Goal: Task Accomplishment & Management: Complete application form

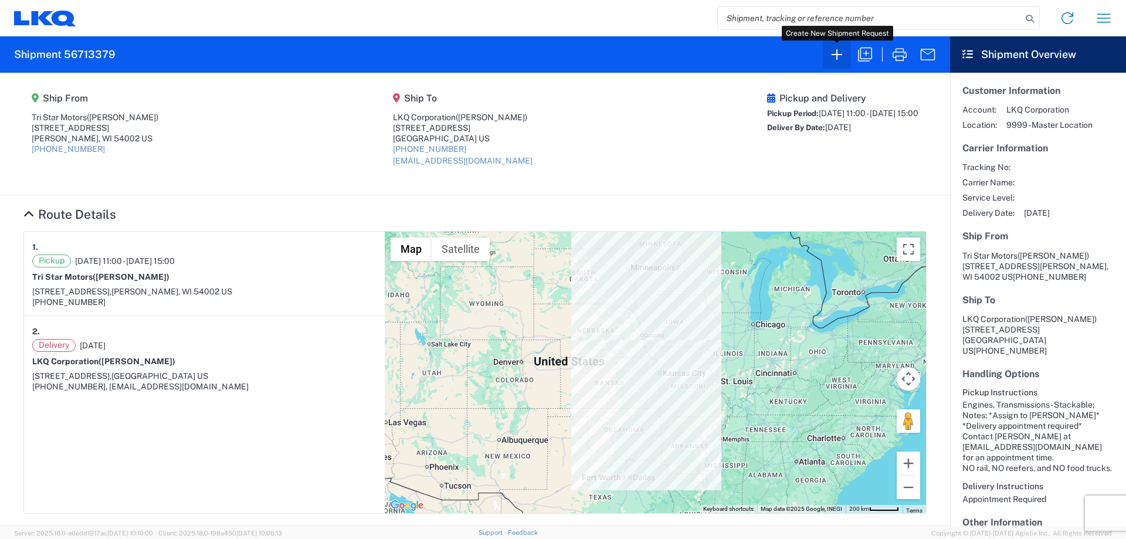
click at [840, 62] on icon "button" at bounding box center [836, 54] width 19 height 19
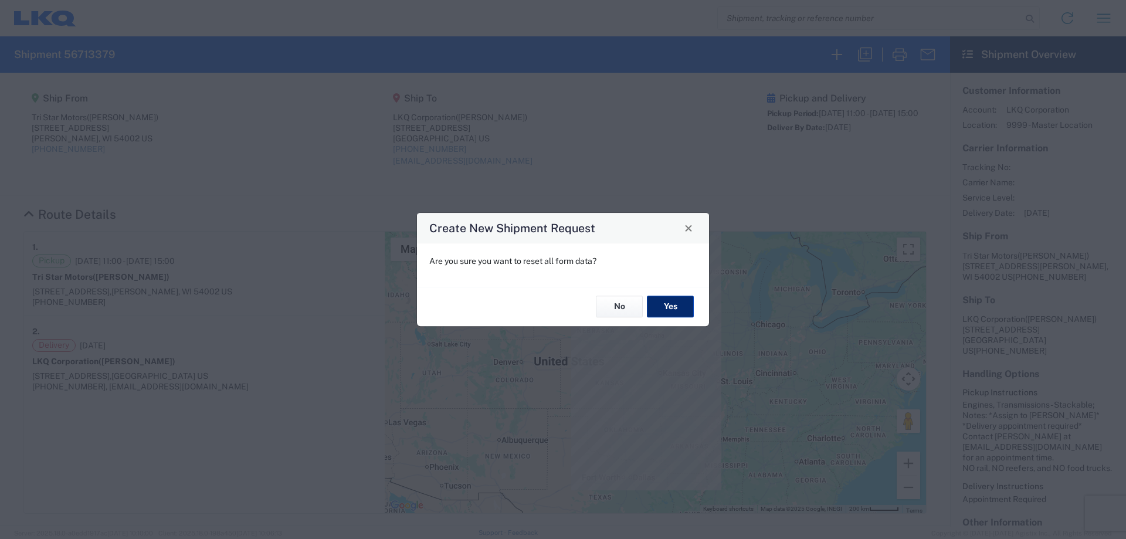
click at [667, 303] on button "Yes" at bounding box center [670, 307] width 47 height 22
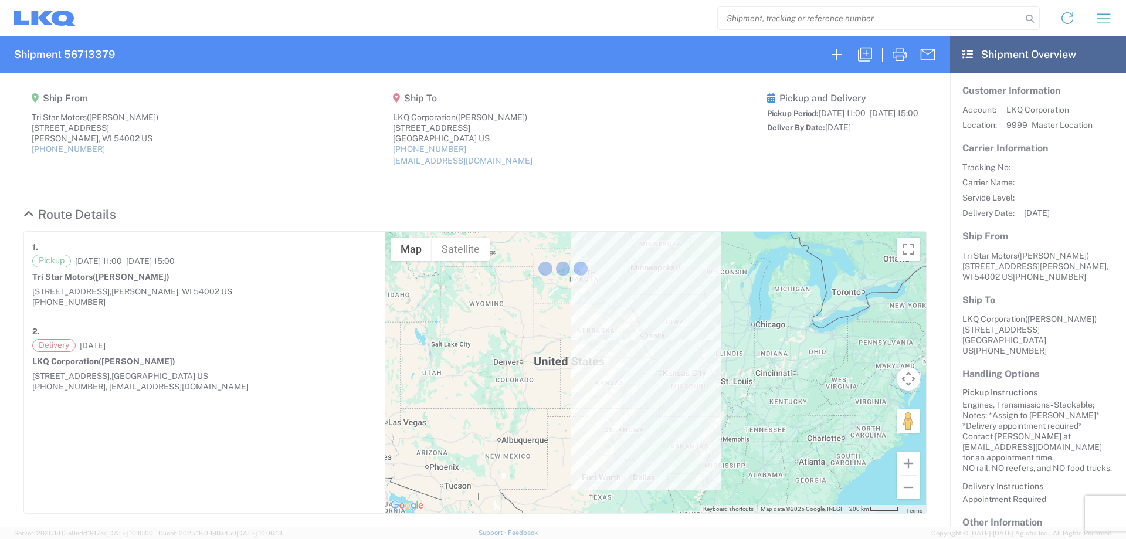
select select "FULL"
select select "US"
select select "LBS"
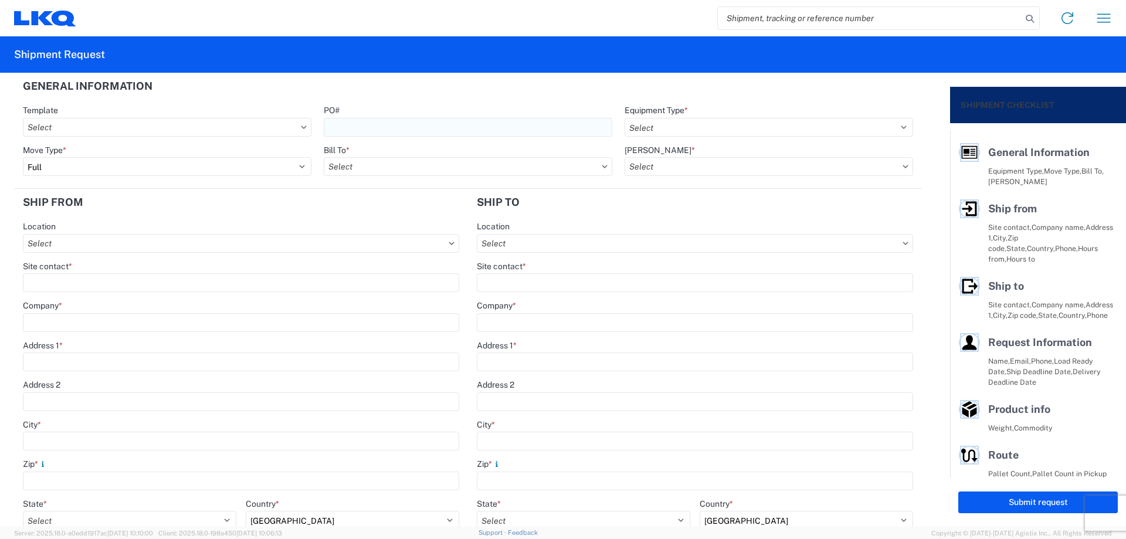
click at [381, 130] on input "PO#" at bounding box center [468, 127] width 288 height 19
type input "MMMMorenoValley090425"
click at [572, 85] on header "General Information" at bounding box center [467, 86] width 907 height 26
click at [670, 123] on select "Select 53’ Dry Van Flatbed Dropdeck (van) Lowboy (flatbed) Rail" at bounding box center [768, 127] width 288 height 19
select select "STDV"
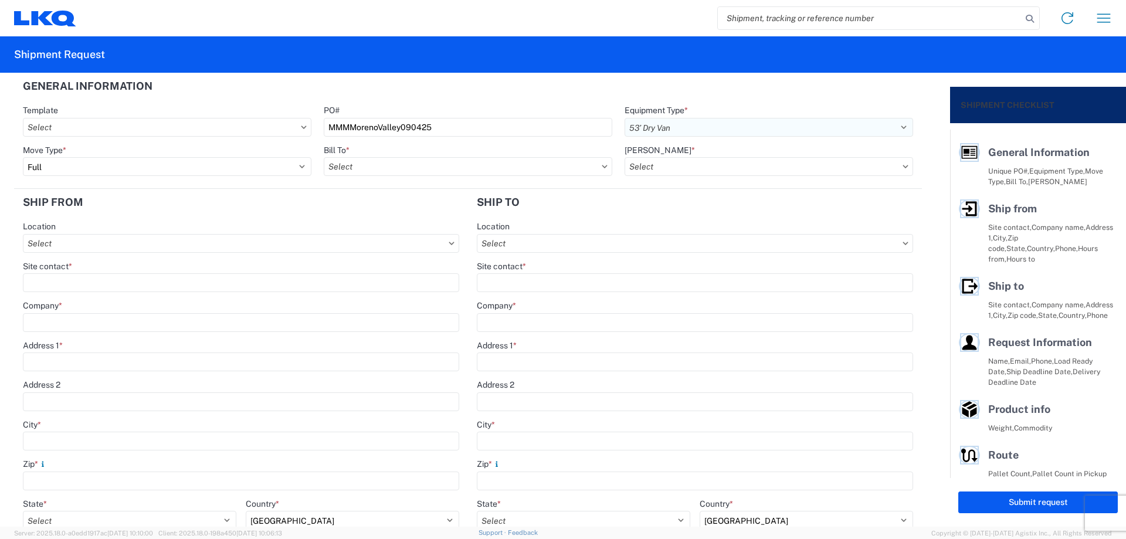
click at [624, 118] on select "Select 53’ Dry Van Flatbed Dropdeck (van) Lowboy (flatbed) Rail" at bounding box center [768, 127] width 288 height 19
click at [187, 166] on select "Select Full Partial TL" at bounding box center [167, 166] width 288 height 19
select select "PARTIAL_TL"
click at [23, 157] on select "Select Full Partial TL" at bounding box center [167, 166] width 288 height 19
click at [356, 161] on input "Bill To *" at bounding box center [468, 166] width 288 height 19
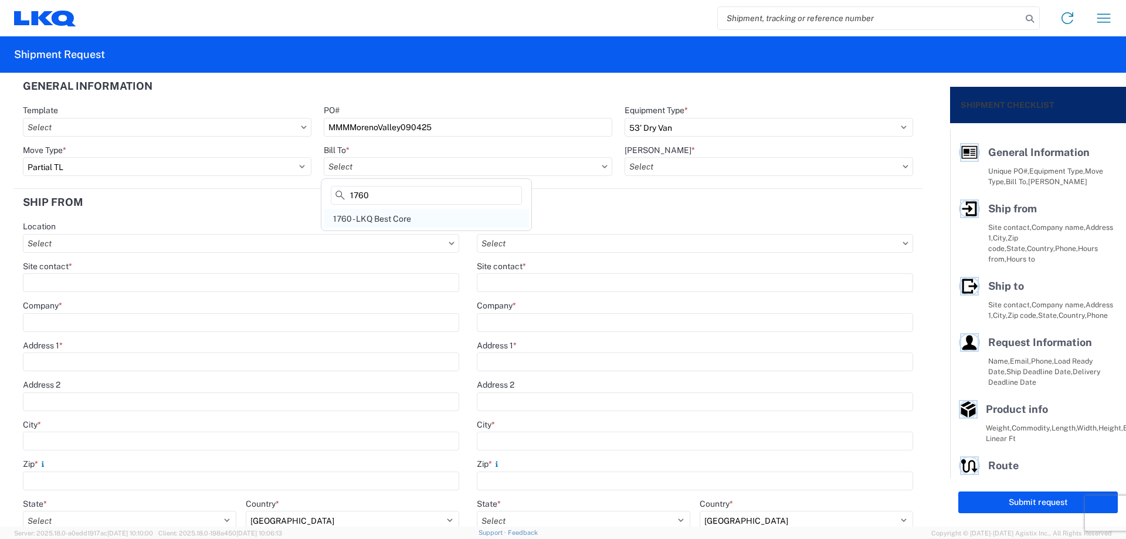
type input "1760"
click at [396, 215] on div "1760 - LKQ Best Core" at bounding box center [426, 218] width 205 height 19
type input "1760 - LKQ Best Core"
click at [690, 166] on input "[PERSON_NAME] *" at bounding box center [768, 166] width 288 height 19
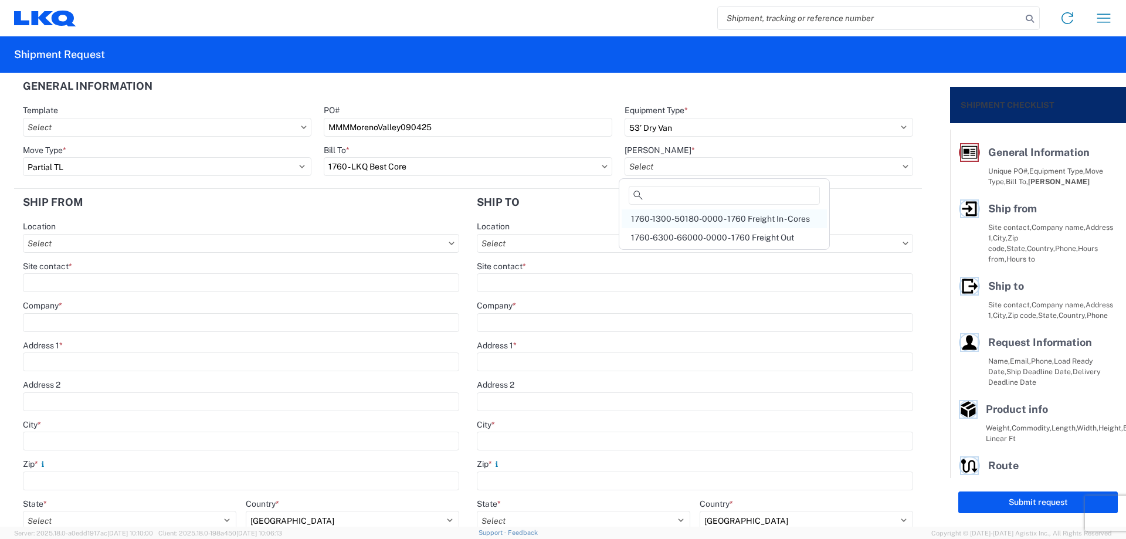
click at [712, 215] on div "1760-1300-50180-0000 - 1760 Freight In - Cores" at bounding box center [723, 218] width 205 height 19
type input "1760-1300-50180-0000 - 1760 Freight In - Cores"
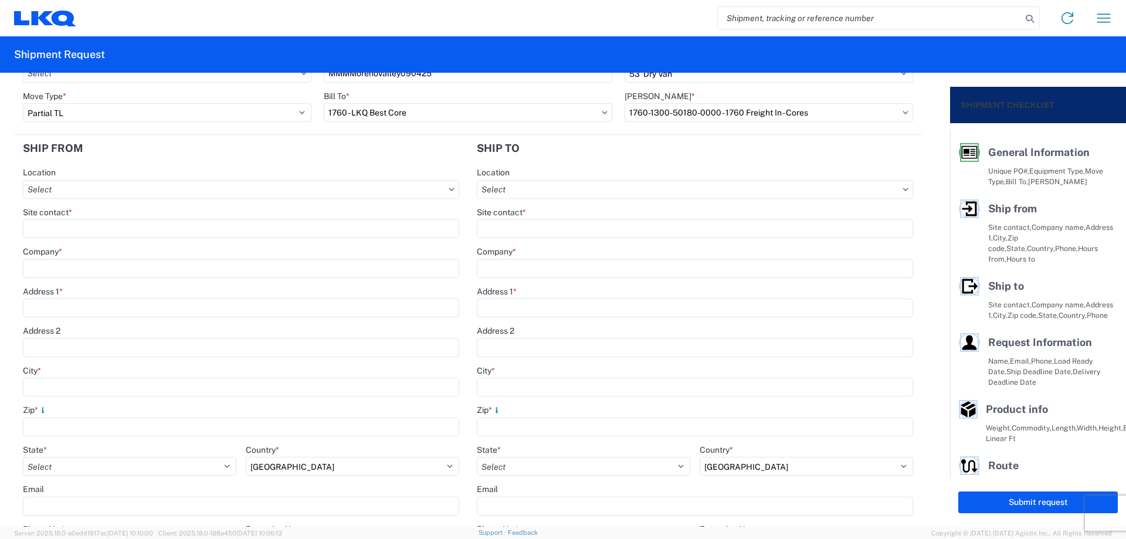
scroll to position [78, 0]
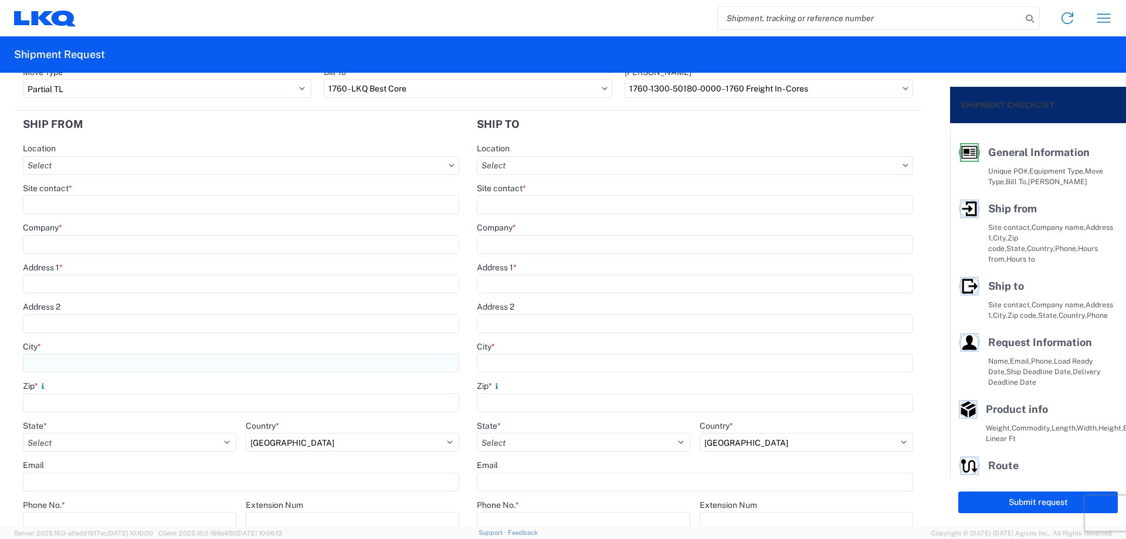
click at [73, 361] on input "City *" at bounding box center [241, 362] width 436 height 19
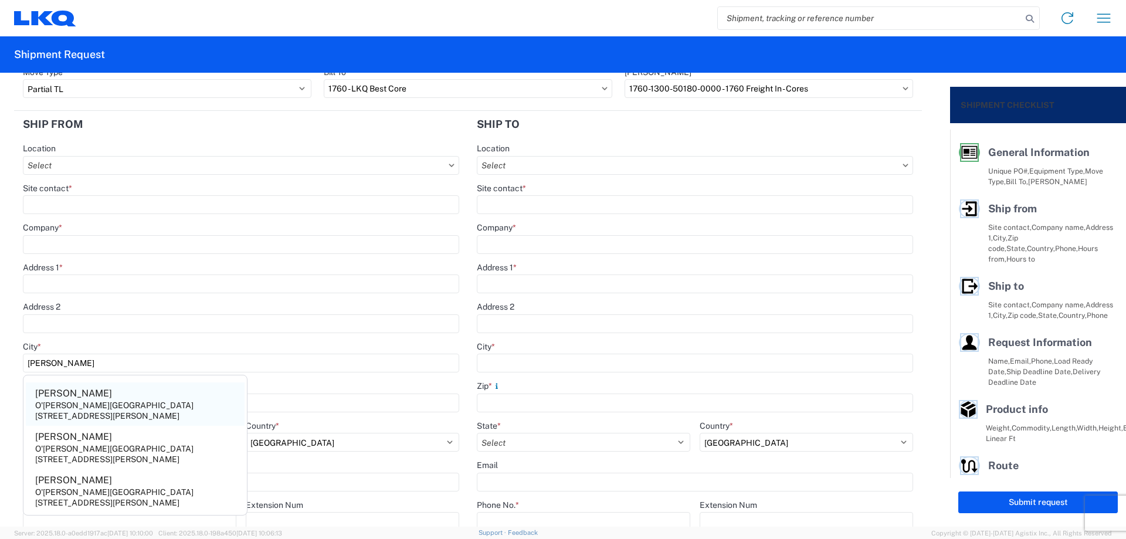
type input "[PERSON_NAME]"
click at [100, 402] on div "O'[PERSON_NAME][GEOGRAPHIC_DATA]" at bounding box center [114, 405] width 158 height 11
type input "[PERSON_NAME]"
type input "O'[PERSON_NAME][GEOGRAPHIC_DATA]"
type input "[STREET_ADDRESS][PERSON_NAME]"
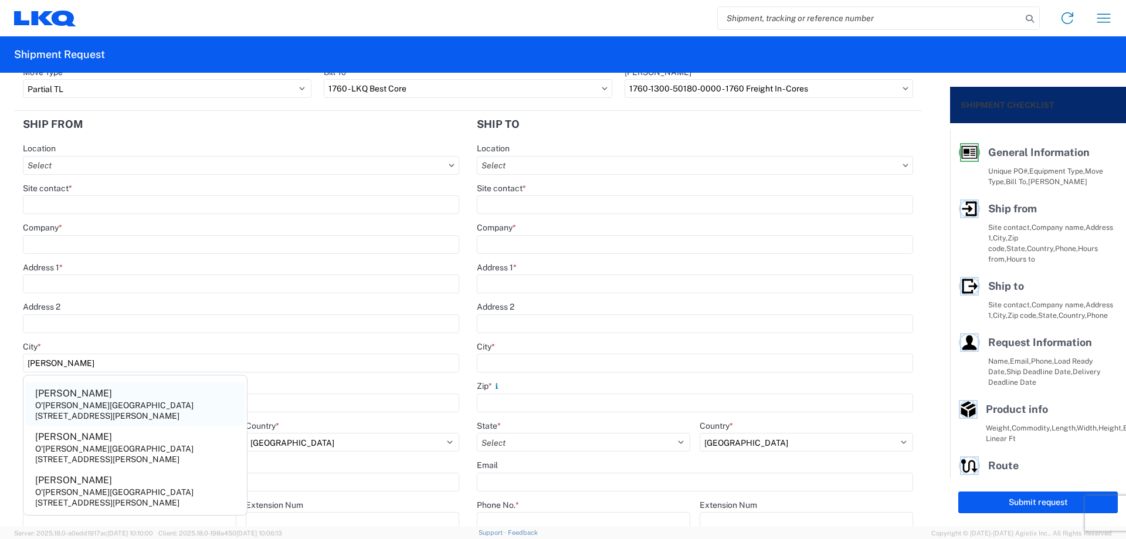
type input "[PERSON_NAME][GEOGRAPHIC_DATA]"
type input "92551"
select select "CA"
type input "[PHONE_NUMBER]"
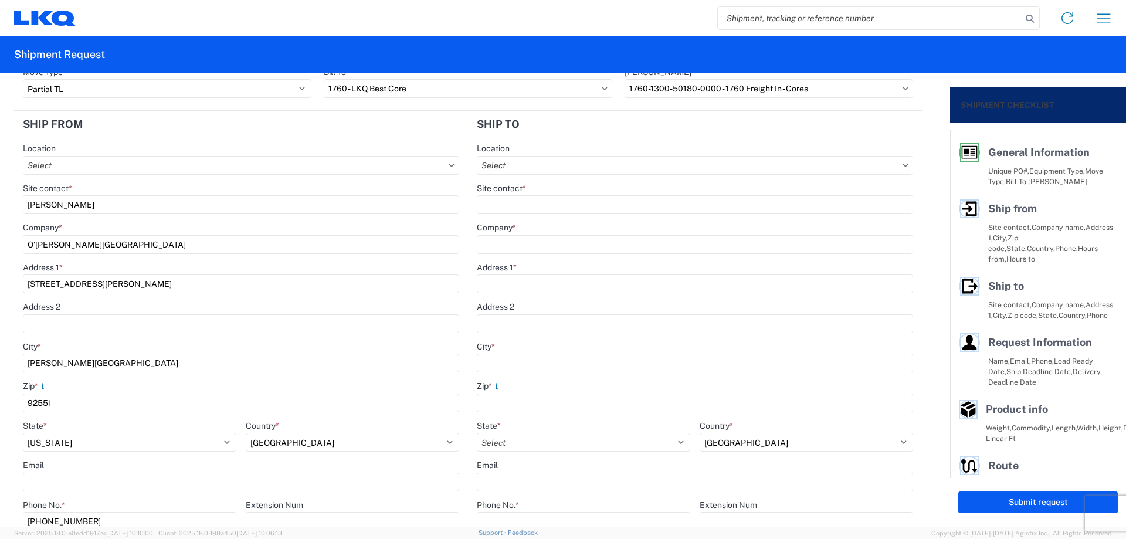
drag, startPoint x: 26, startPoint y: 213, endPoint x: 0, endPoint y: 218, distance: 26.3
click at [0, 218] on form "General Information Template PO# MMMMorenoValley090425 Equipment Type * Select …" at bounding box center [475, 300] width 950 height 454
type input "[PERSON_NAME]"
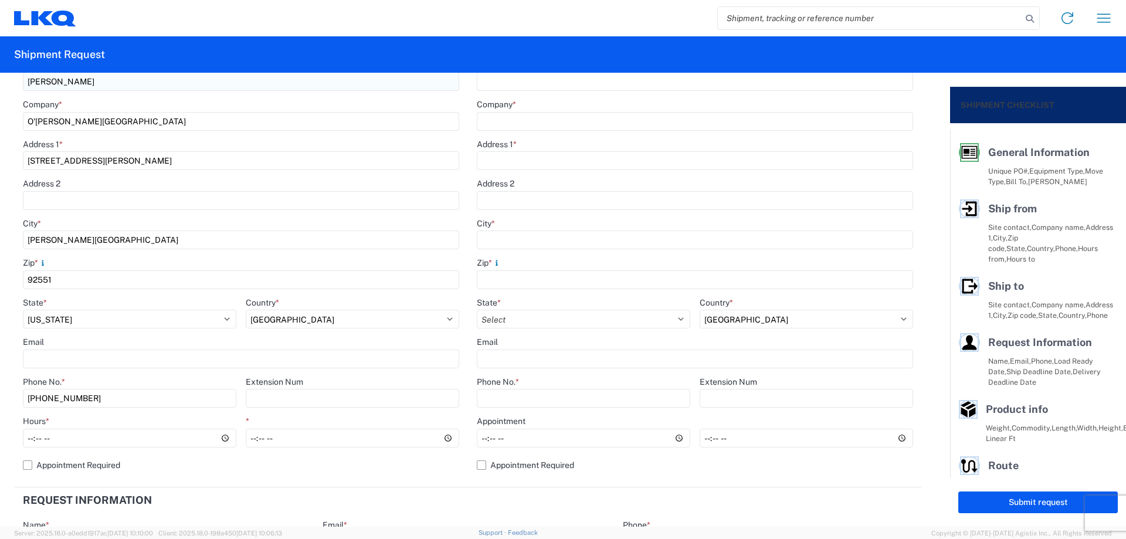
scroll to position [234, 0]
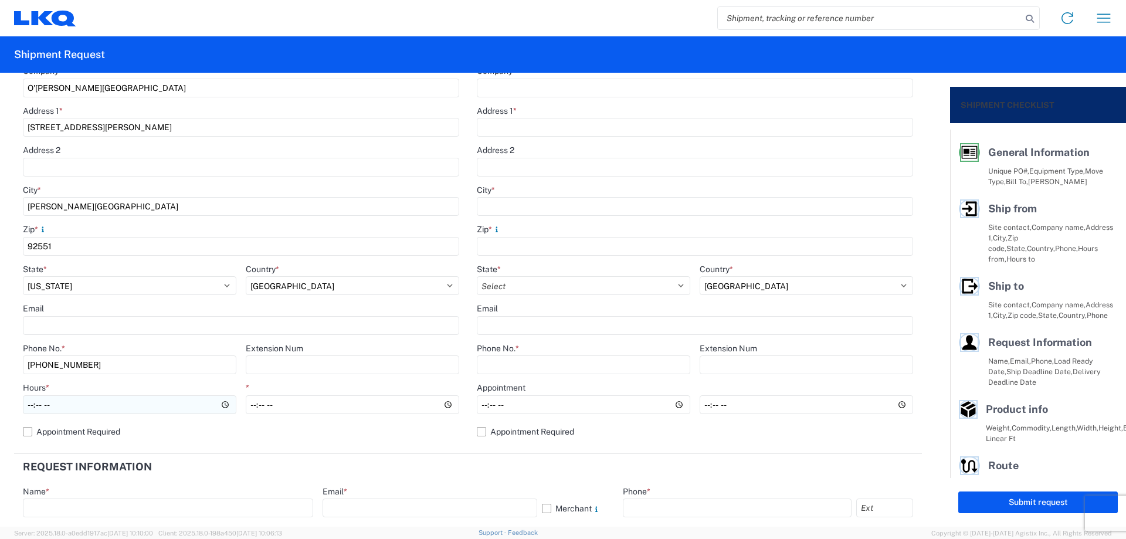
click at [29, 402] on input "Hours *" at bounding box center [129, 404] width 213 height 19
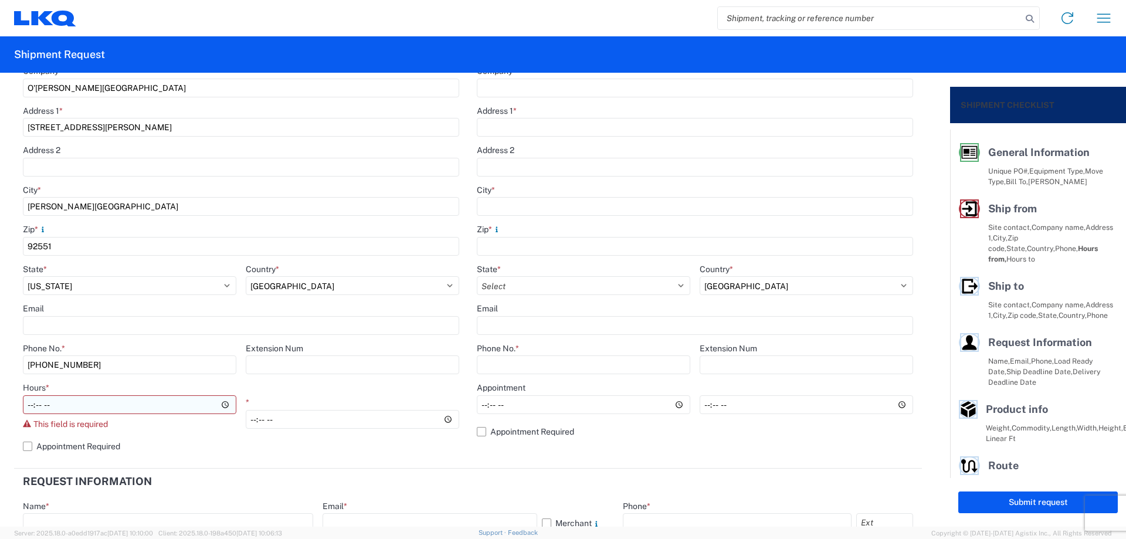
type input "07:00"
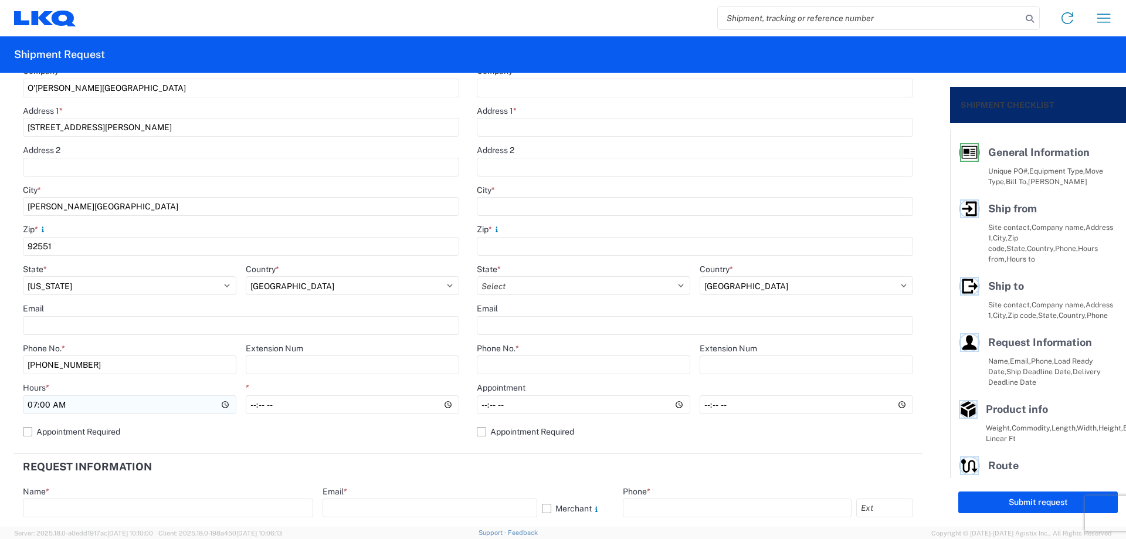
type input "14:00"
click at [373, 467] on header "Request Information" at bounding box center [467, 467] width 907 height 26
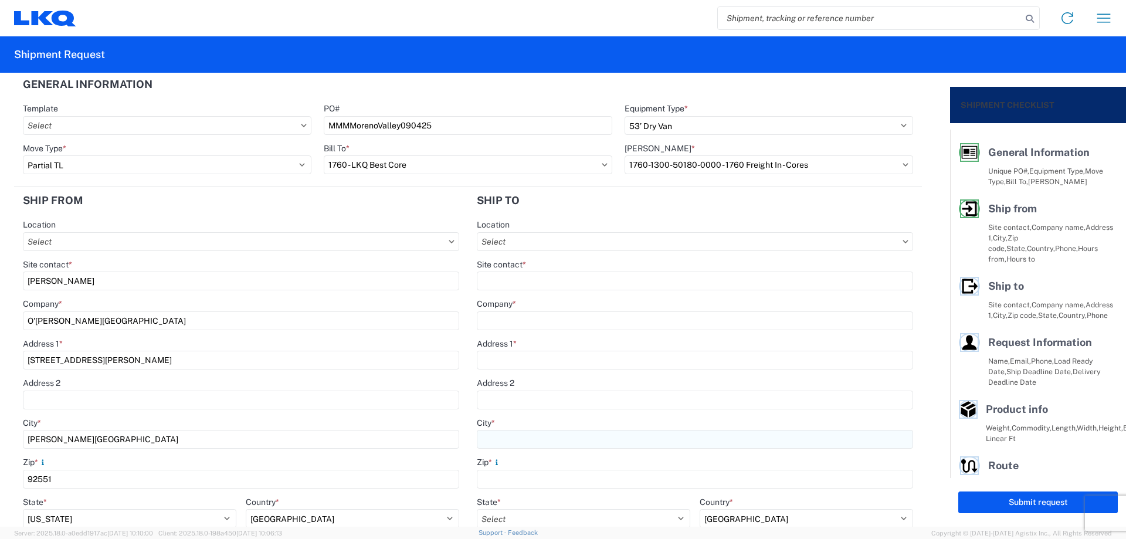
scroll to position [0, 0]
click at [510, 240] on input "Location" at bounding box center [695, 243] width 436 height 19
type input "1769"
click at [533, 296] on div "1769 - [US_STATE] Core" at bounding box center [577, 295] width 205 height 19
type input "1769 - [US_STATE] Core"
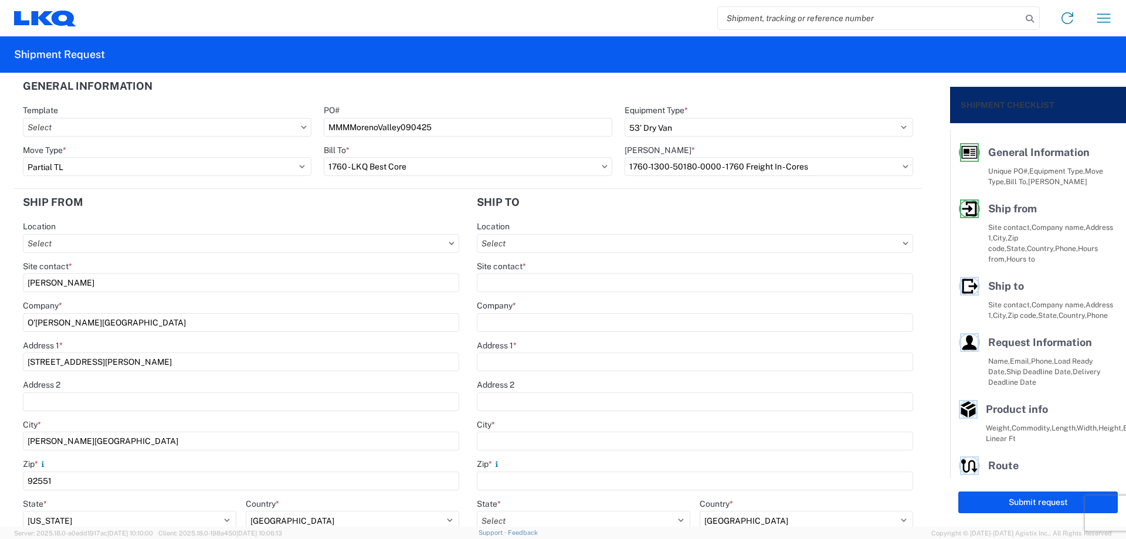
type input "LKQ Corporation"
type input "[STREET_ADDRESS][PERSON_NAME]"
type input "[GEOGRAPHIC_DATA]"
type input "91761"
select select "CA"
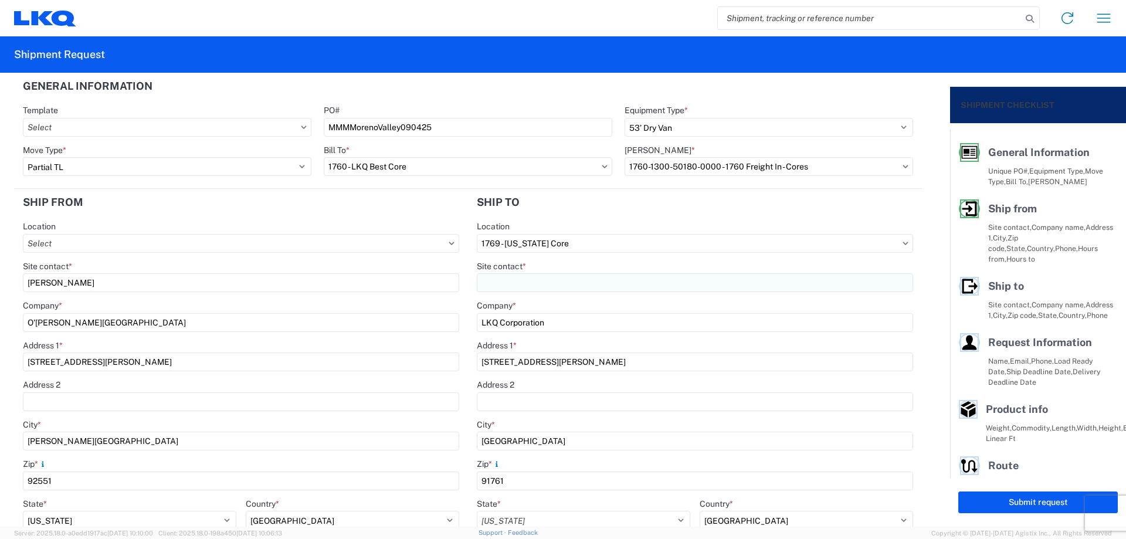
select select "US"
click at [526, 277] on input "Site contact *" at bounding box center [695, 282] width 436 height 19
type input "m"
type input "[PERSON_NAME]"
click at [545, 206] on header "Ship to" at bounding box center [695, 202] width 454 height 26
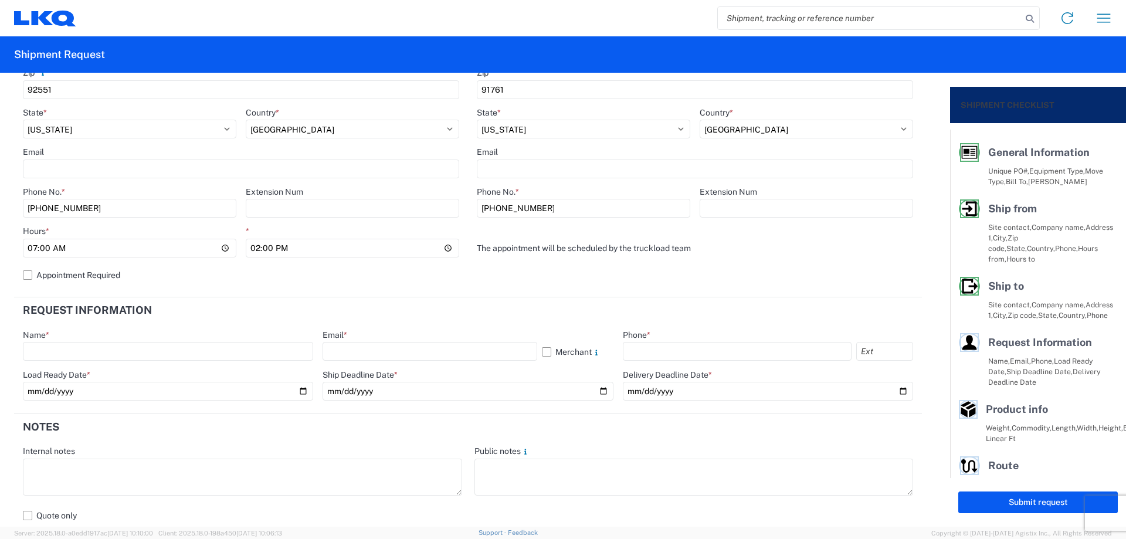
scroll to position [469, 0]
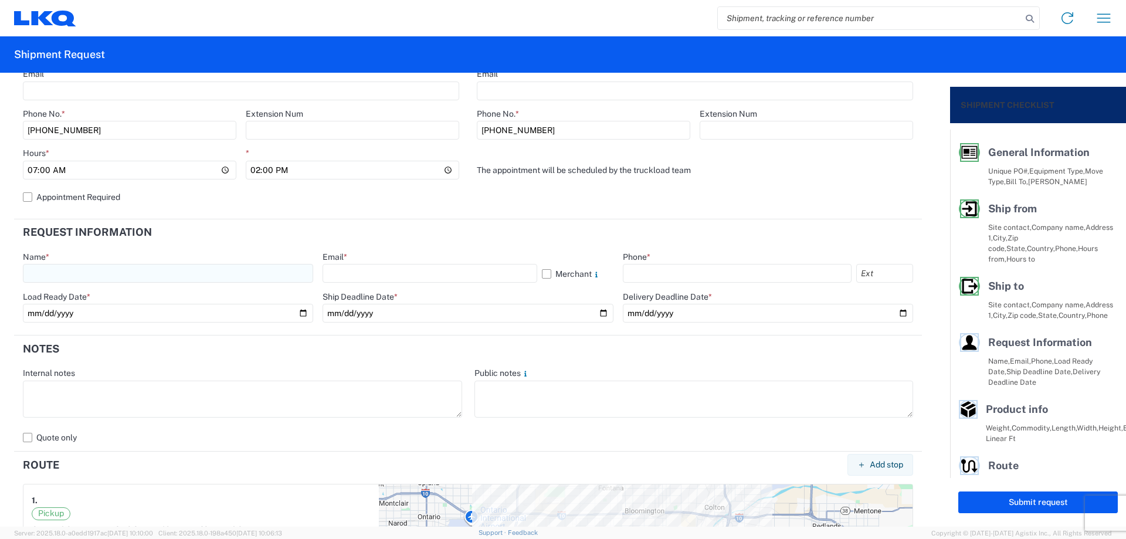
click at [110, 271] on input "text" at bounding box center [168, 273] width 290 height 19
type input "[PERSON_NAME]"
drag, startPoint x: 354, startPoint y: 260, endPoint x: 359, endPoint y: 268, distance: 9.5
click at [355, 260] on div "Email *" at bounding box center [467, 256] width 290 height 11
click at [360, 271] on input "text" at bounding box center [429, 273] width 214 height 19
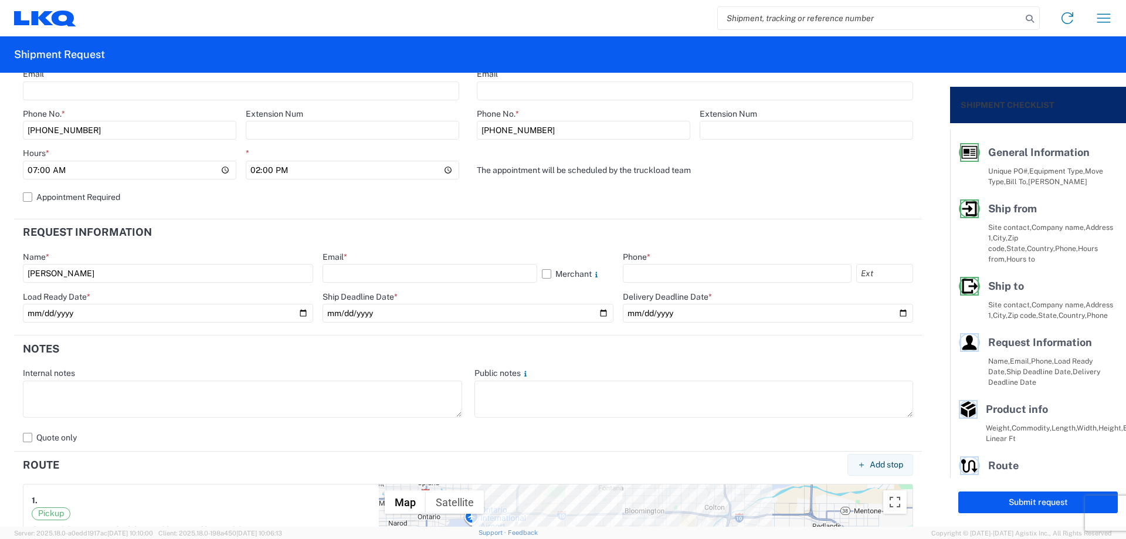
type input "[EMAIL_ADDRESS][DOMAIN_NAME]"
drag, startPoint x: 651, startPoint y: 267, endPoint x: 657, endPoint y: 267, distance: 6.5
click at [651, 267] on input "text" at bounding box center [737, 273] width 229 height 19
type input "[PHONE_NUMBER]"
click at [299, 312] on input "date" at bounding box center [168, 313] width 290 height 19
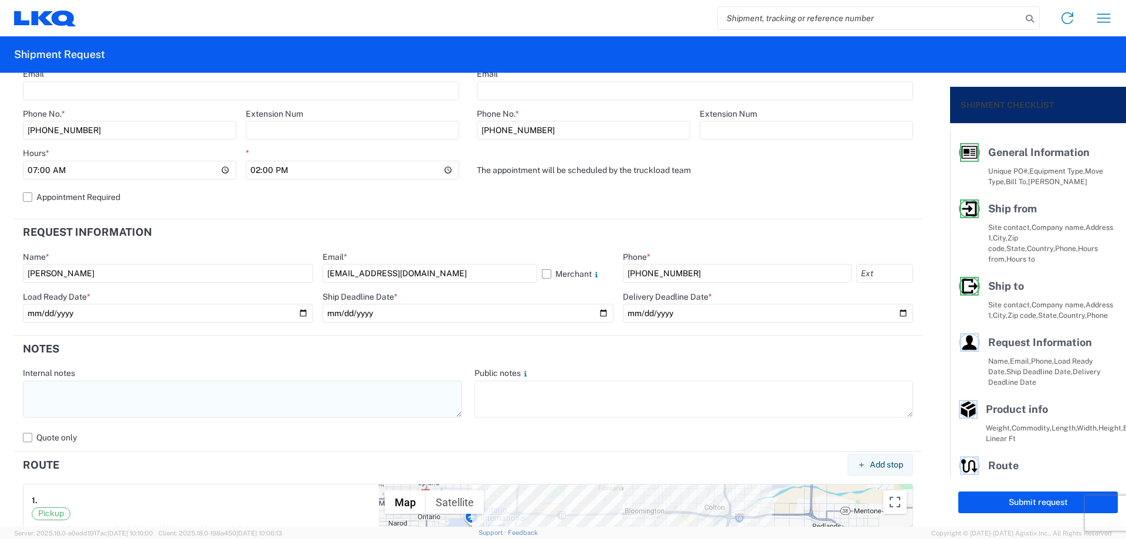
type input "[DATE]"
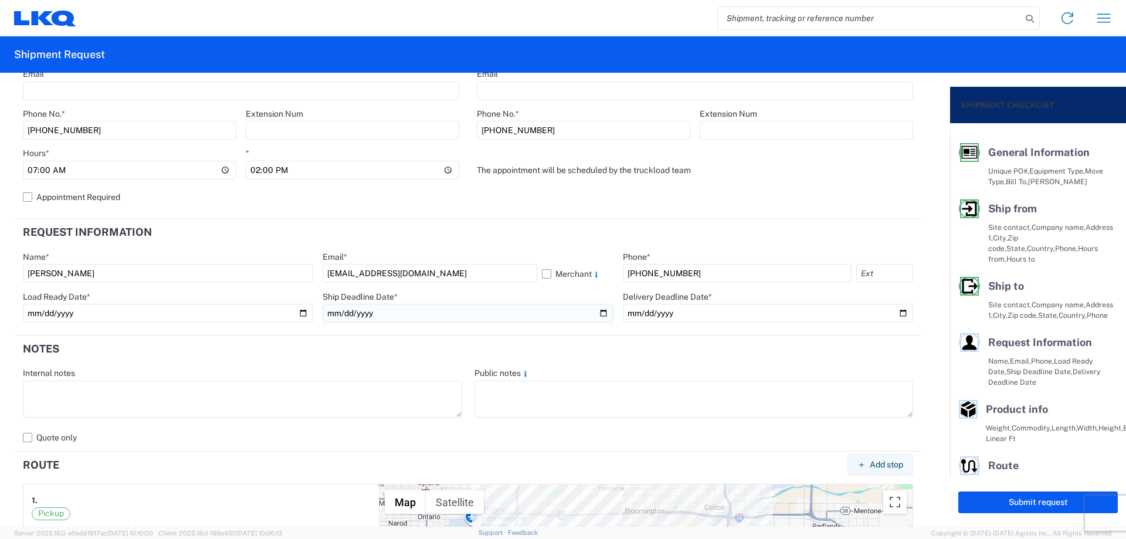
click at [596, 314] on input "date" at bounding box center [467, 313] width 290 height 19
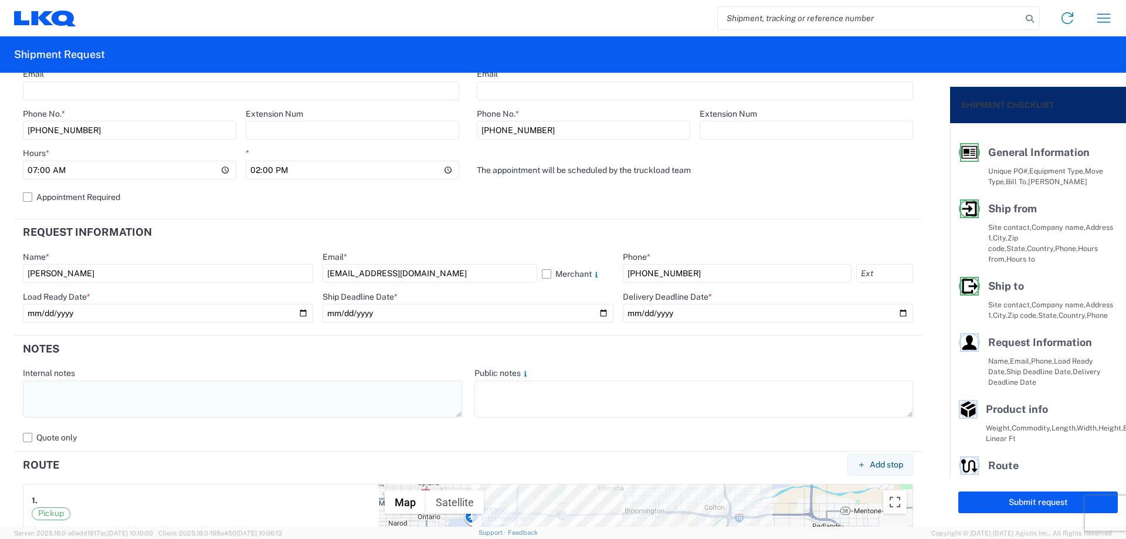
type input "[DATE]"
click at [179, 413] on textarea at bounding box center [242, 398] width 439 height 37
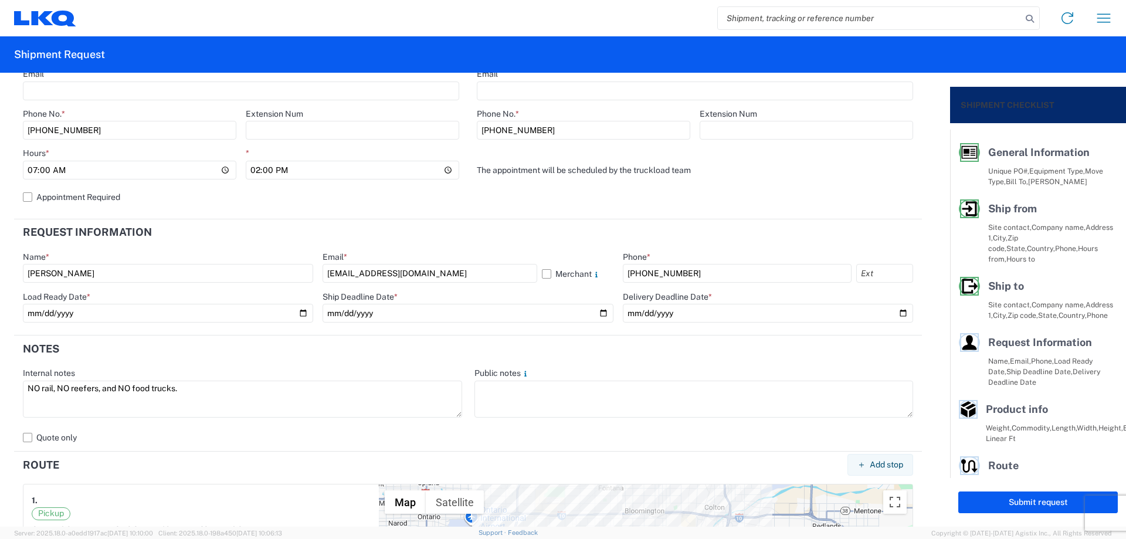
drag, startPoint x: 201, startPoint y: 390, endPoint x: 0, endPoint y: 391, distance: 201.1
click at [0, 391] on form "General Information Template PO# MMMMorenoValley090425 Equipment Type * Select …" at bounding box center [475, 300] width 950 height 454
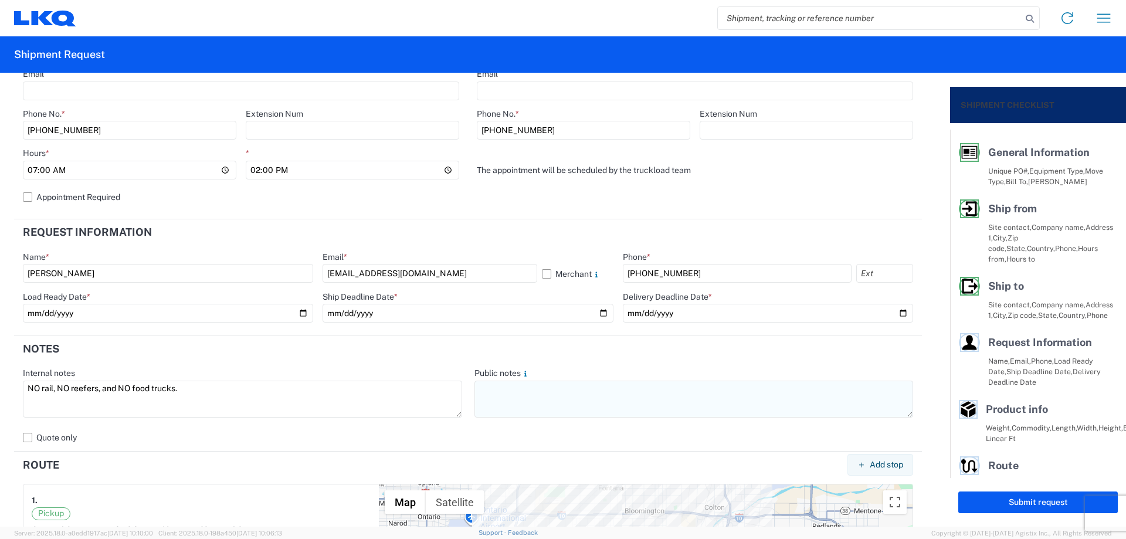
type textarea "NO rail, NO reefers, and NO food trucks."
click at [506, 395] on textarea at bounding box center [693, 398] width 439 height 37
paste textarea "NO rail, NO reefers, and NO food trucks."
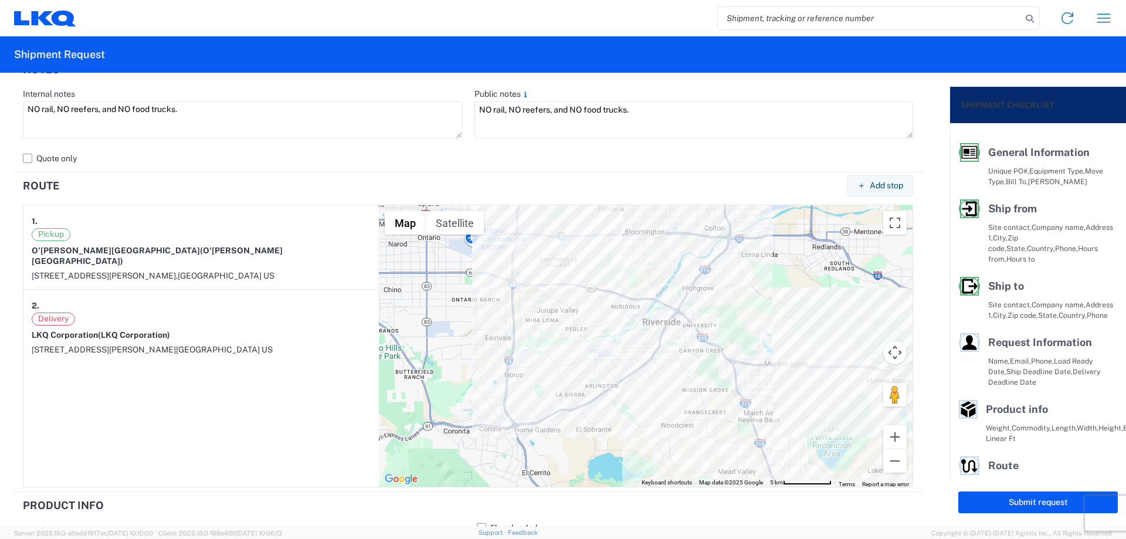
scroll to position [1031, 0]
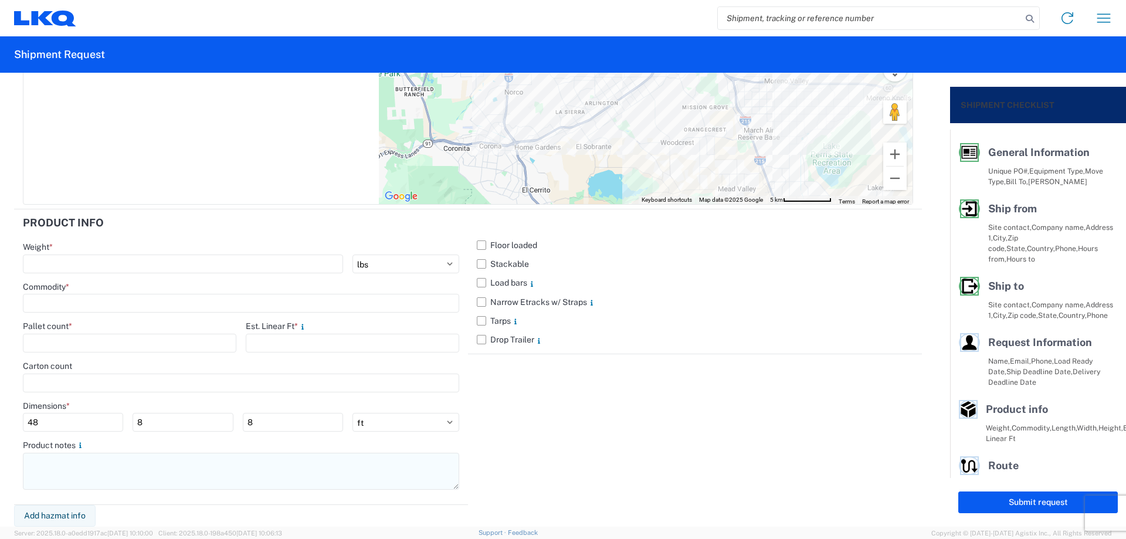
type textarea "NO rail, NO reefers, and NO food trucks."
click at [115, 482] on textarea at bounding box center [241, 471] width 436 height 37
paste textarea "NO rail, NO reefers, and NO food trucks."
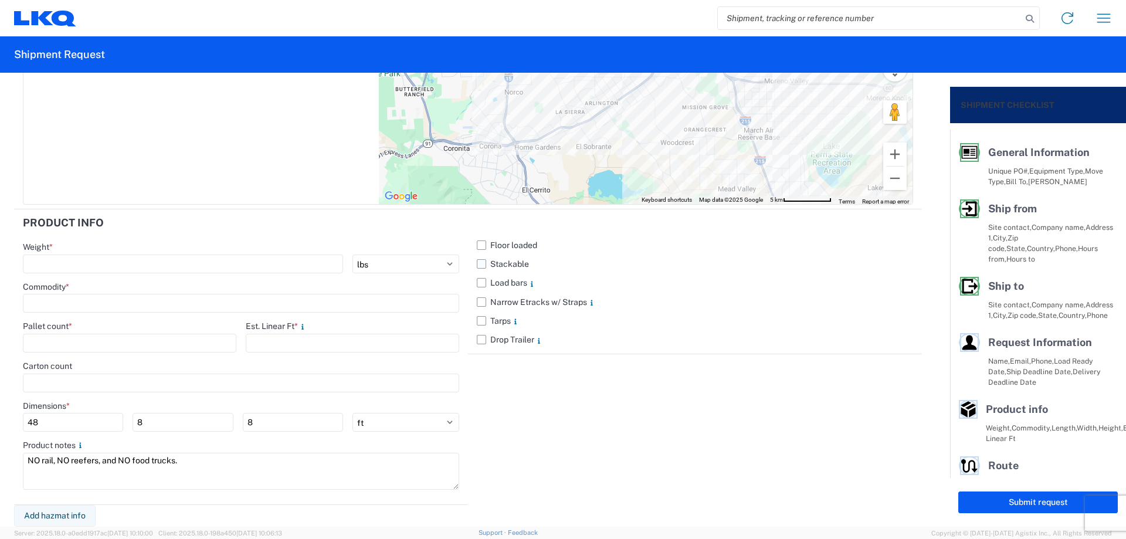
type textarea "NO rail, NO reefers, and NO food trucks."
click at [479, 266] on label "Stackable" at bounding box center [695, 263] width 436 height 19
click at [0, 0] on input "Stackable" at bounding box center [0, 0] width 0 height 0
click at [72, 267] on input "number" at bounding box center [183, 263] width 320 height 19
type input "15000"
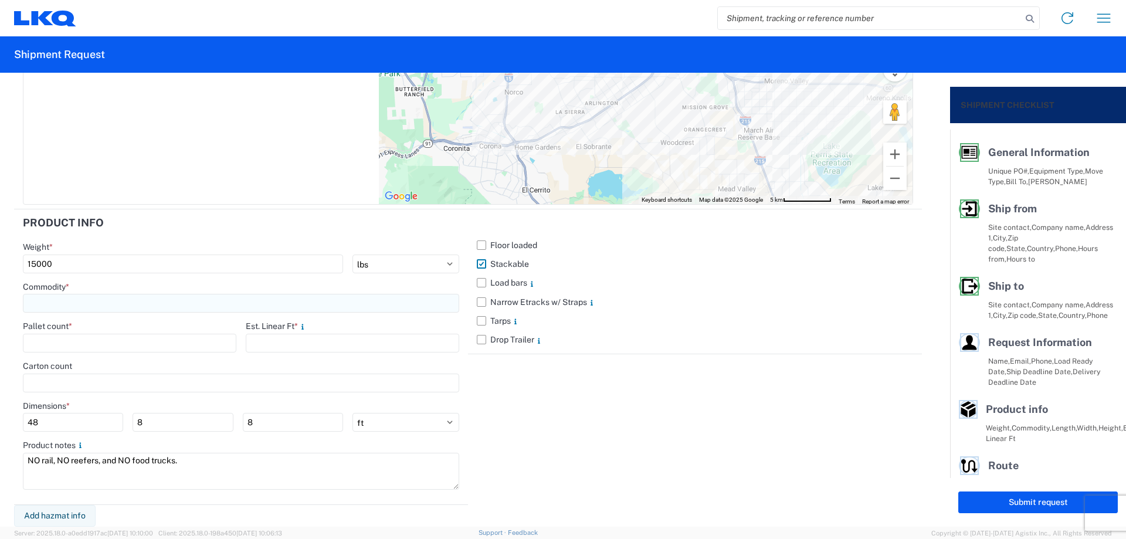
click at [82, 294] on div "Commodity *" at bounding box center [241, 297] width 436 height 32
click at [85, 307] on input at bounding box center [241, 303] width 436 height 19
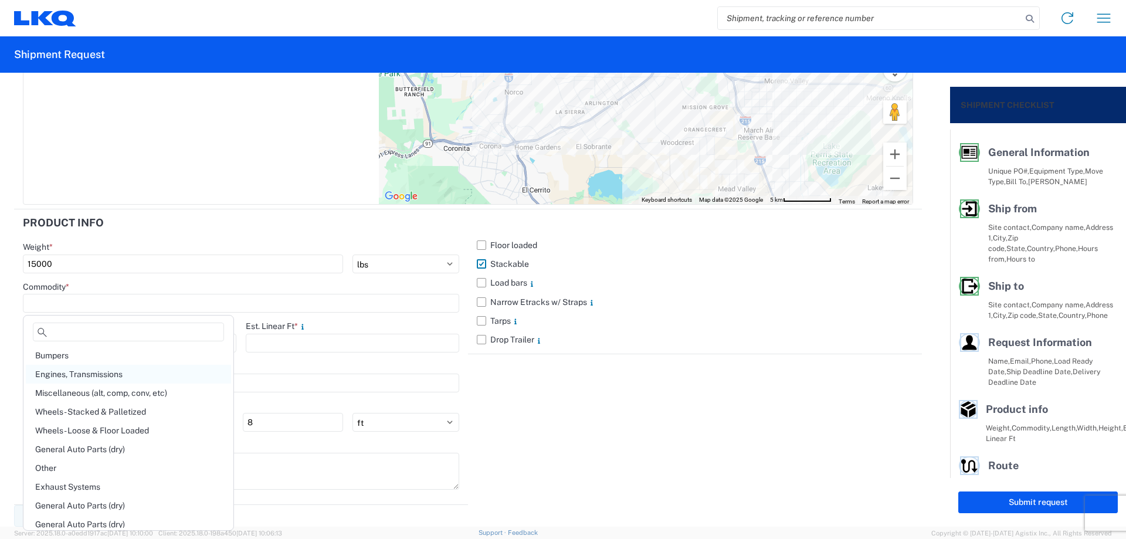
click at [87, 372] on div "Engines, Transmissions" at bounding box center [128, 374] width 205 height 19
type input "Engines, Transmissions"
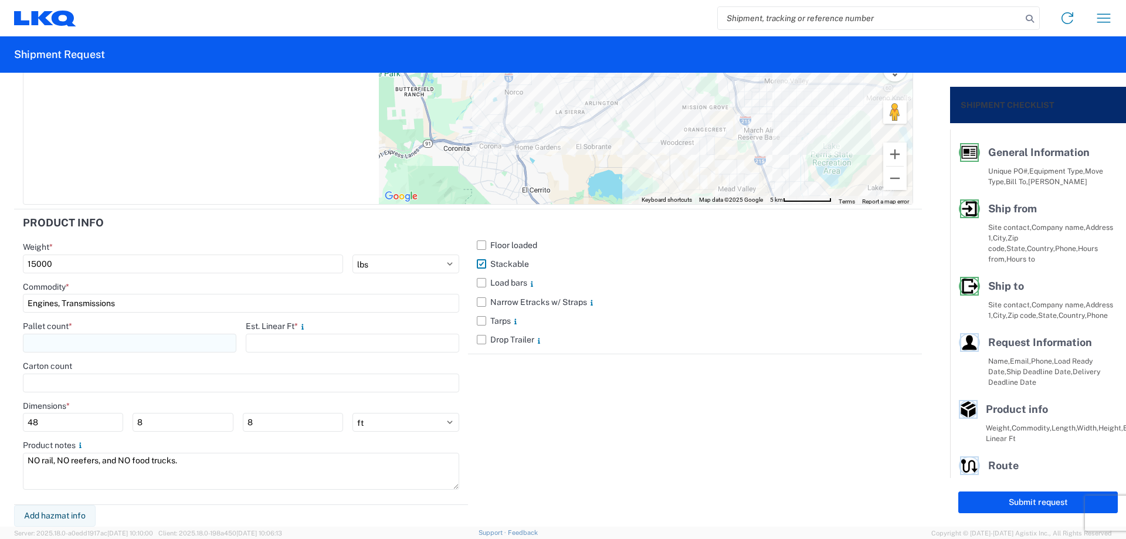
click at [73, 345] on input "number" at bounding box center [129, 343] width 213 height 19
type input "22"
click at [275, 339] on input "number" at bounding box center [352, 343] width 213 height 19
type input "32"
click at [529, 410] on div "Floor loaded Stackable Load bars Narrow Etracks w/ Straps Tarps Drop Trailer" at bounding box center [695, 356] width 454 height 295
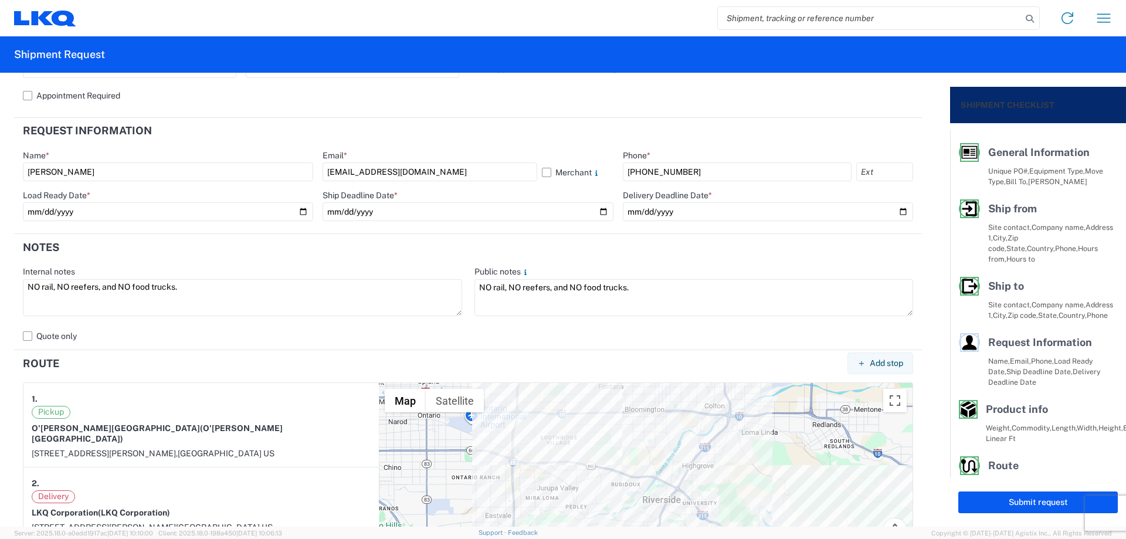
scroll to position [562, 0]
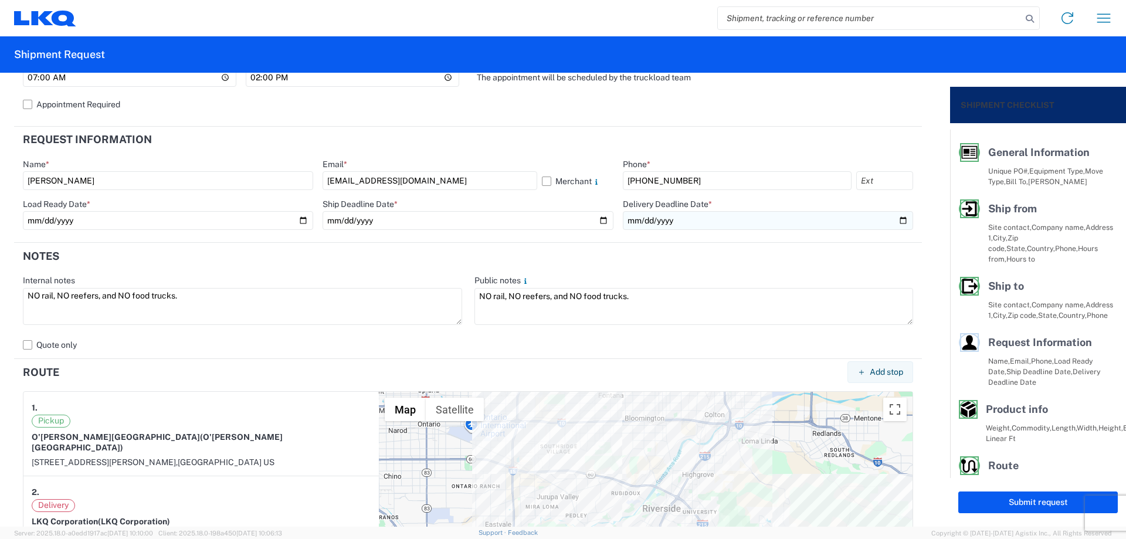
click at [893, 220] on input "date" at bounding box center [768, 220] width 290 height 19
type input "[DATE]"
click at [990, 506] on button "Submit request" at bounding box center [1037, 502] width 159 height 22
select select "US"
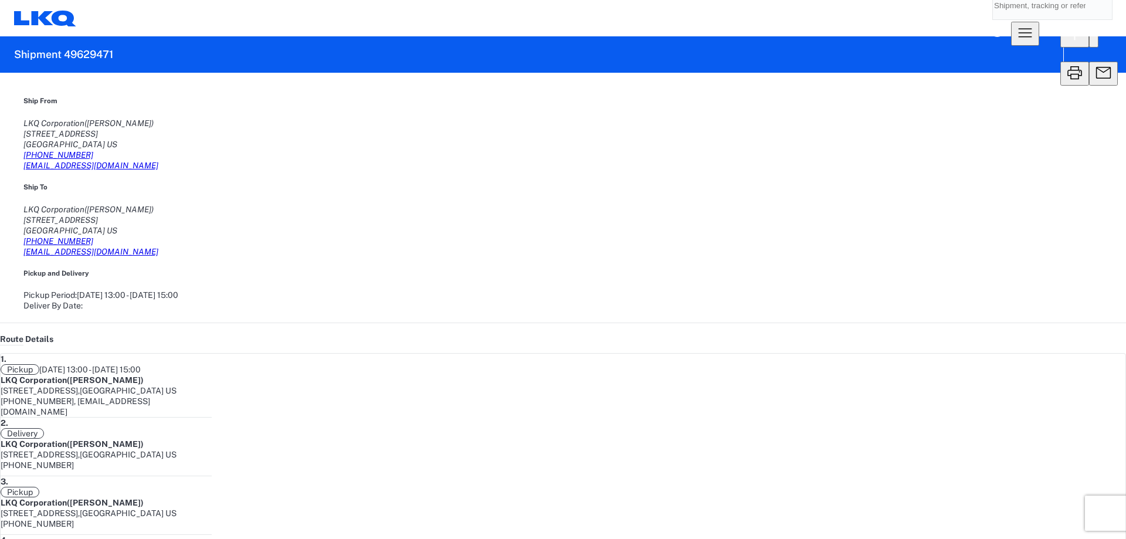
click at [1065, 44] on icon "button" at bounding box center [1074, 34] width 19 height 19
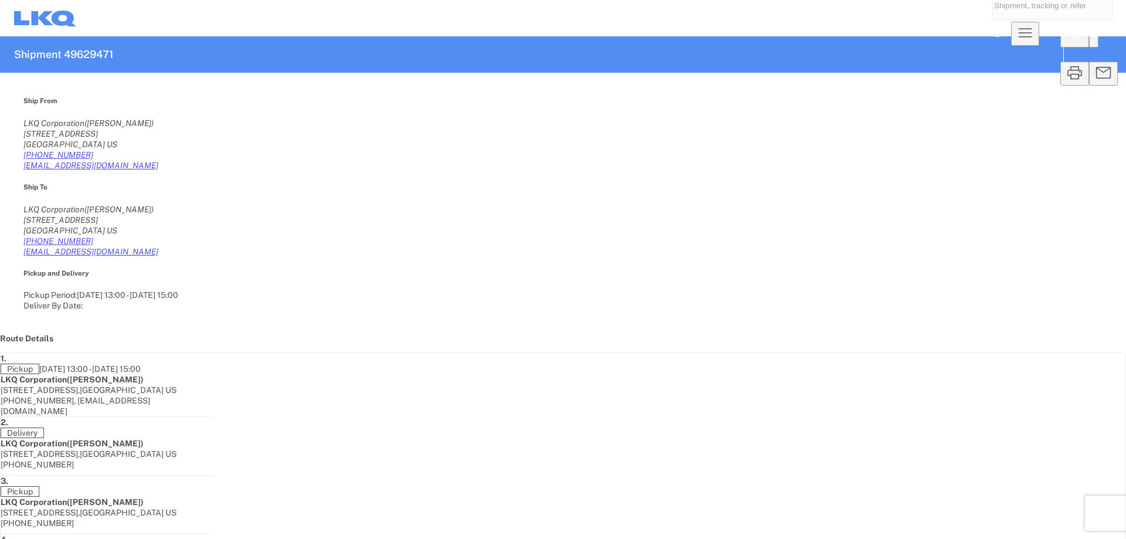
select select "FULL"
select select "LBS"
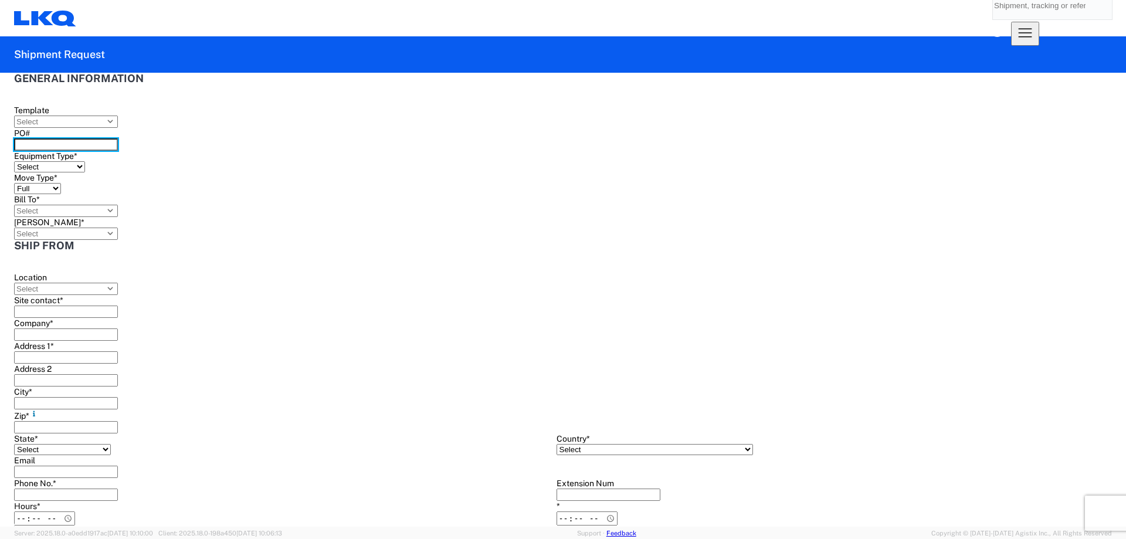
click at [118, 146] on input "PO#" at bounding box center [66, 144] width 104 height 12
type input "T3123"
click at [85, 161] on select "Select 53’ Dry Van Flatbed Dropdeck (van) Lowboy (flatbed) Rail" at bounding box center [49, 166] width 71 height 11
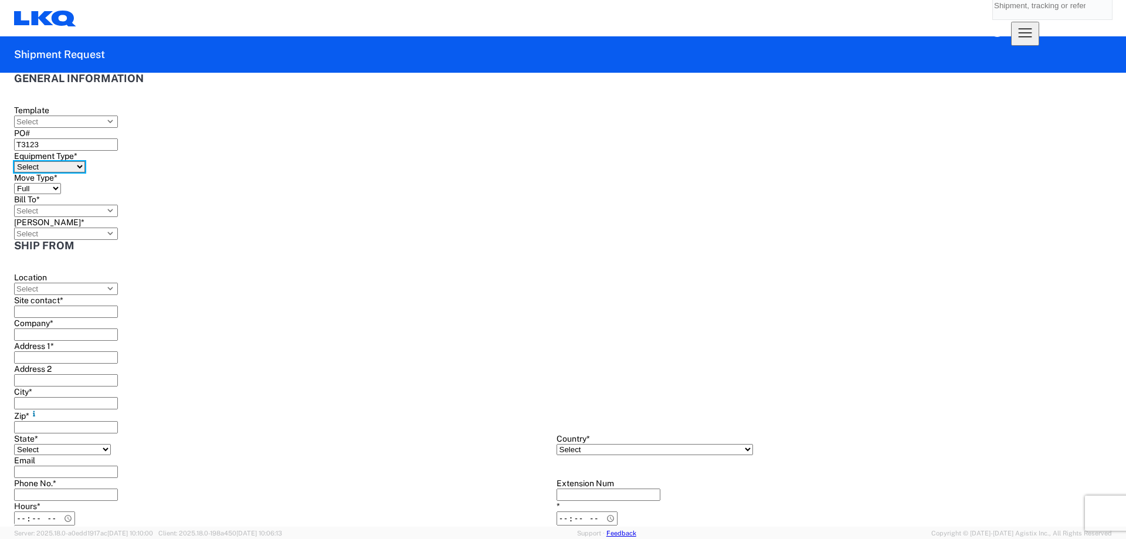
select select "STDV"
click at [85, 161] on select "Select 53’ Dry Van Flatbed Dropdeck (van) Lowboy (flatbed) Rail" at bounding box center [49, 166] width 71 height 11
click at [118, 205] on input "Bill To *" at bounding box center [66, 211] width 104 height 12
type input "1882"
click at [384, 234] on div "1882 - North American ATK Corporation" at bounding box center [407, 225] width 205 height 19
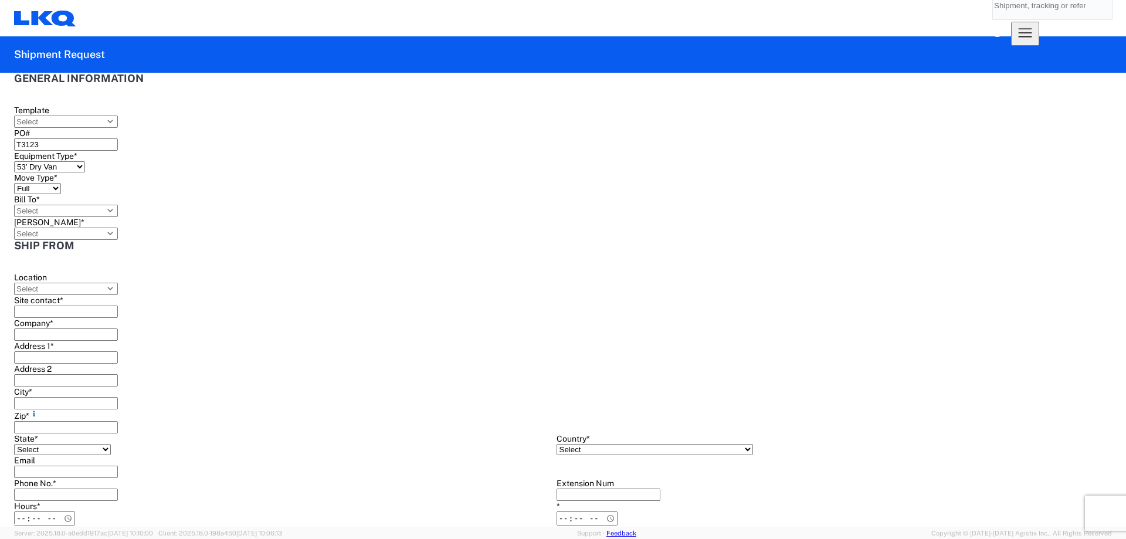
type input "1882 - North American ATK Corporation"
click at [118, 227] on input "[PERSON_NAME] *" at bounding box center [66, 233] width 104 height 12
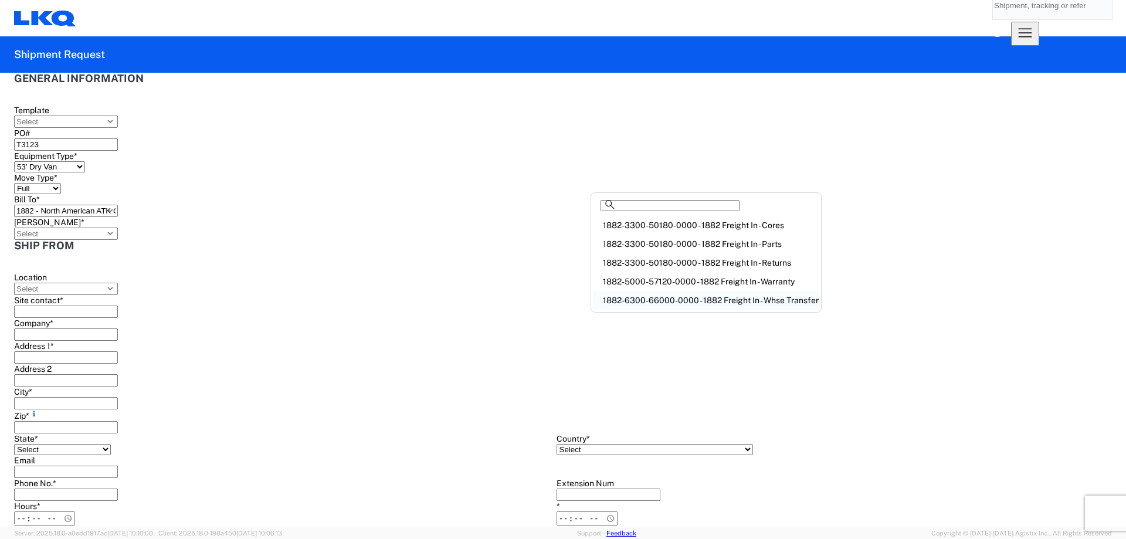
click at [722, 310] on div "1882-6300-66000-0000 - 1882 Freight In - Whse Transfer" at bounding box center [705, 300] width 225 height 19
type input "1882-6300-66000-0000 - 1882 Freight In - Whse Transfer"
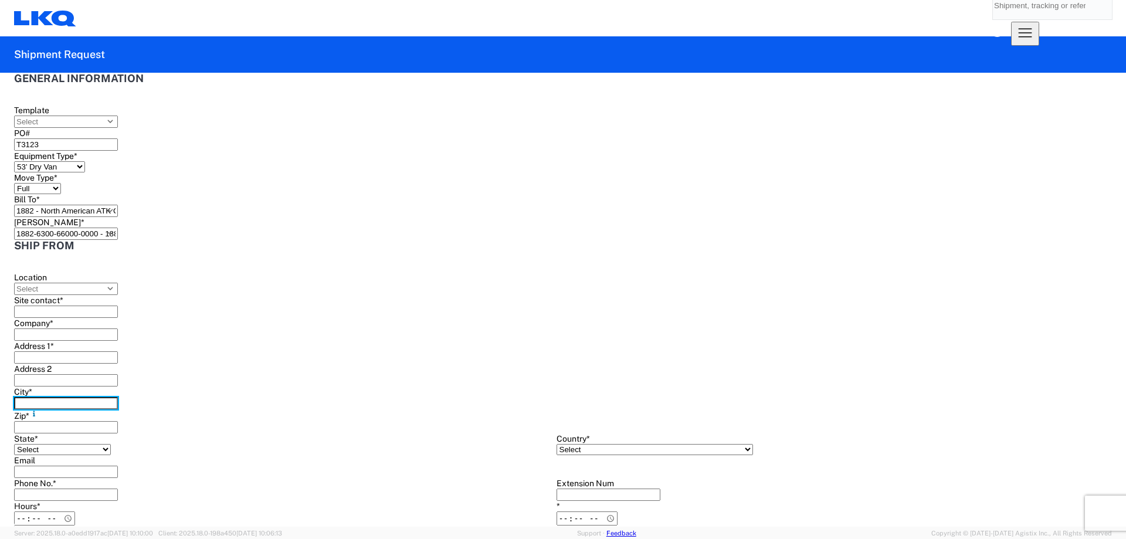
click at [85, 409] on input "City *" at bounding box center [66, 403] width 104 height 12
type input "Baldwin"
drag, startPoint x: 79, startPoint y: 516, endPoint x: 86, endPoint y: 507, distance: 11.3
click at [79, 515] on div "320 10th Avenue, Baldwin, WI, 54002, US" at bounding box center [98, 517] width 144 height 11
type input "Shipper"
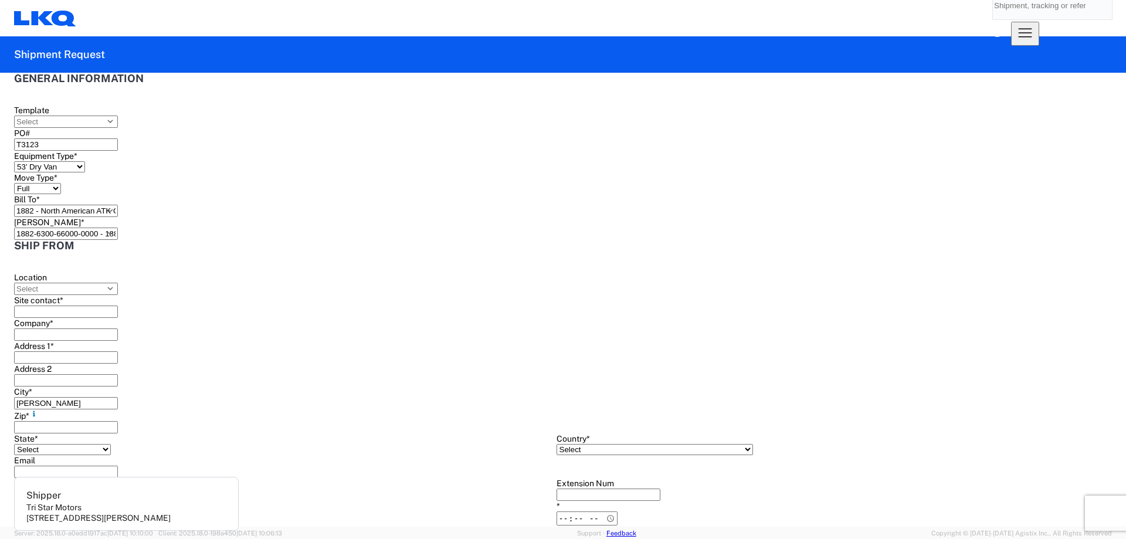
type input "Tri Star Motors"
type input "[STREET_ADDRESS]"
type input "54002"
select select "WI"
select select "US"
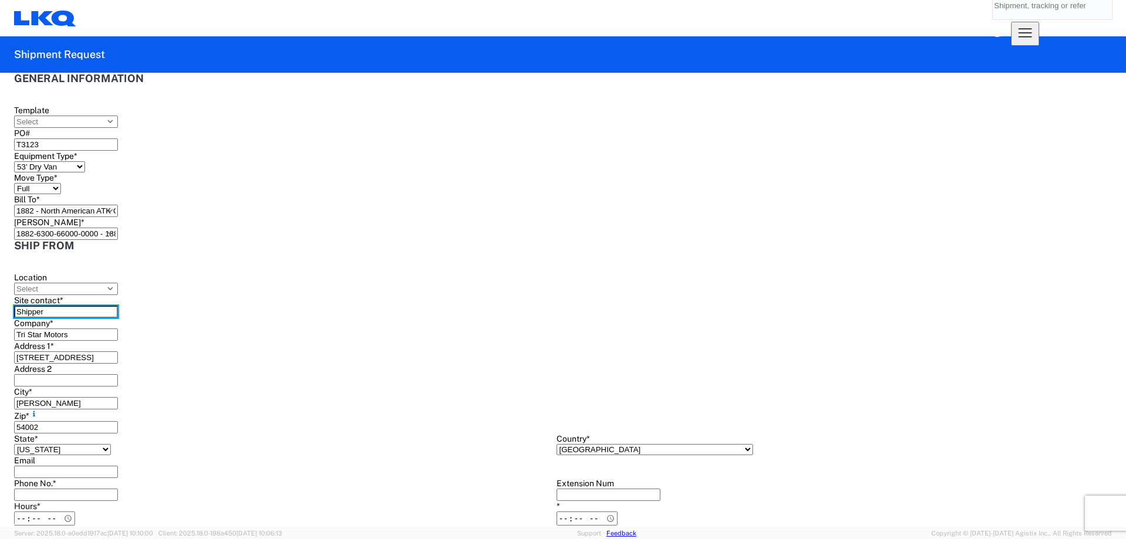
drag, startPoint x: 89, startPoint y: 312, endPoint x: 0, endPoint y: 309, distance: 88.6
type input "B"
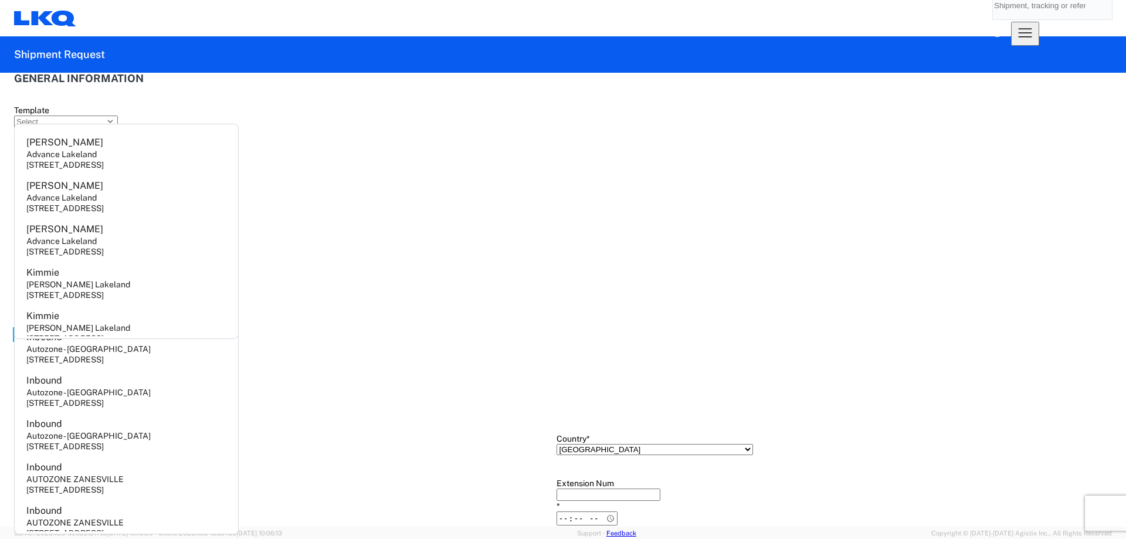
type input "lake"
click at [290, 240] on header "Ship from" at bounding box center [555, 253] width 1083 height 26
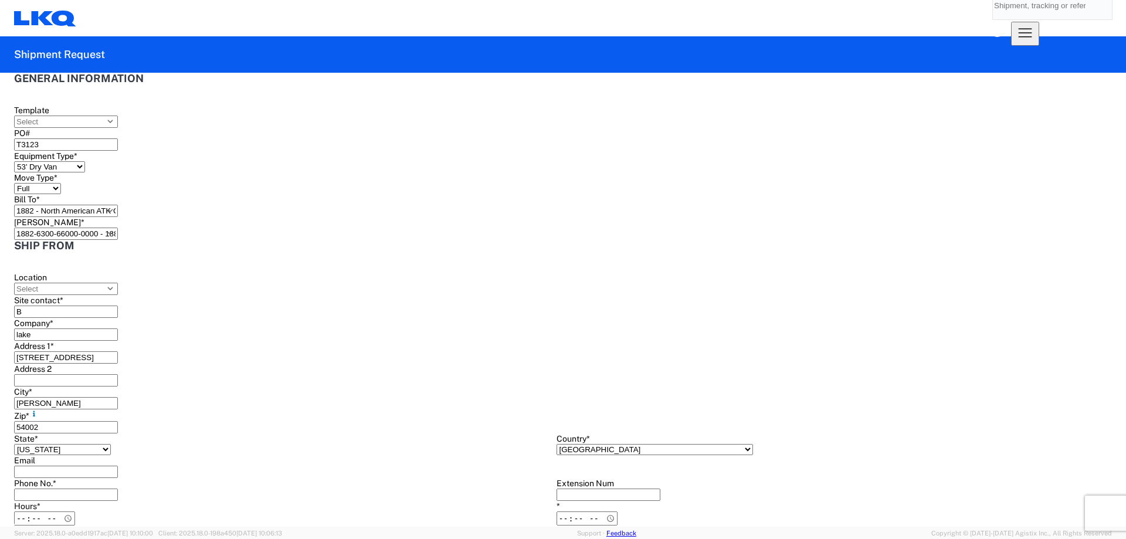
drag, startPoint x: 42, startPoint y: 350, endPoint x: 0, endPoint y: 346, distance: 41.8
click at [69, 307] on input "B" at bounding box center [66, 311] width 104 height 12
click at [68, 307] on input "B" at bounding box center [66, 311] width 104 height 12
type input "Blake"
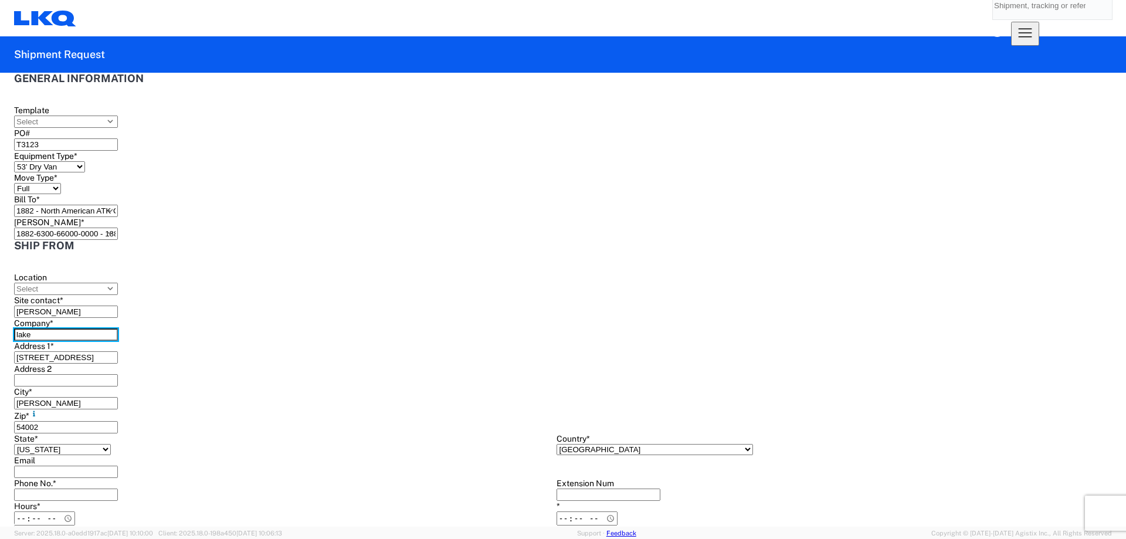
click at [60, 338] on input "lake" at bounding box center [66, 334] width 104 height 12
type input "l"
type input "TriStar"
click at [100, 240] on header "Ship from" at bounding box center [555, 253] width 1083 height 26
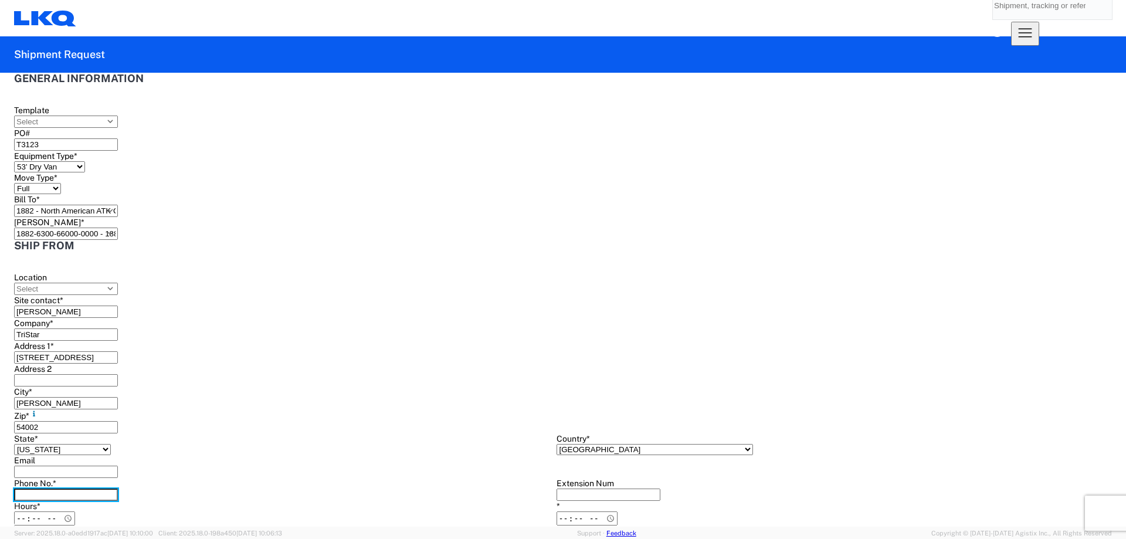
click at [98, 488] on input "Phone No. *" at bounding box center [66, 494] width 104 height 12
type input "[PHONE_NUMBER]"
click at [20, 511] on input "Hours *" at bounding box center [44, 518] width 61 height 14
type input "11:00"
type input "15:00"
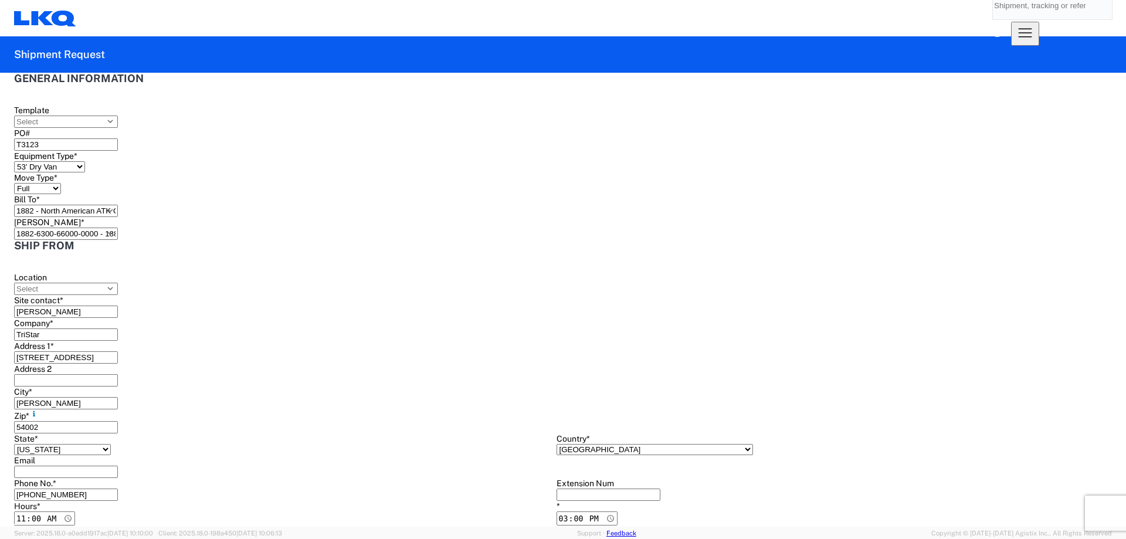
type input "Abdiel"
type input "LKQ-Phoenix"
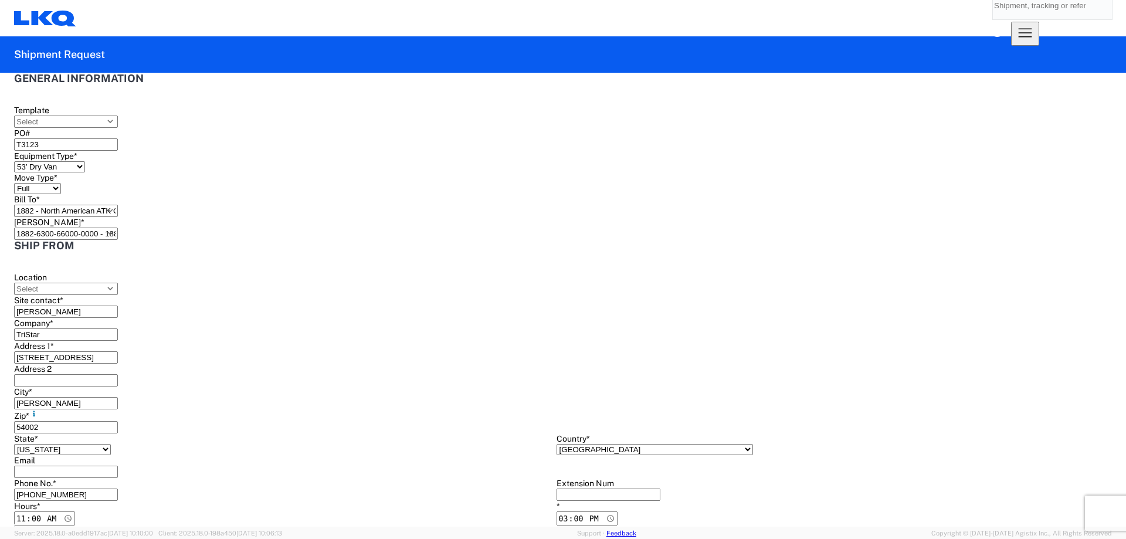
type input "5670 S 32nd Street"
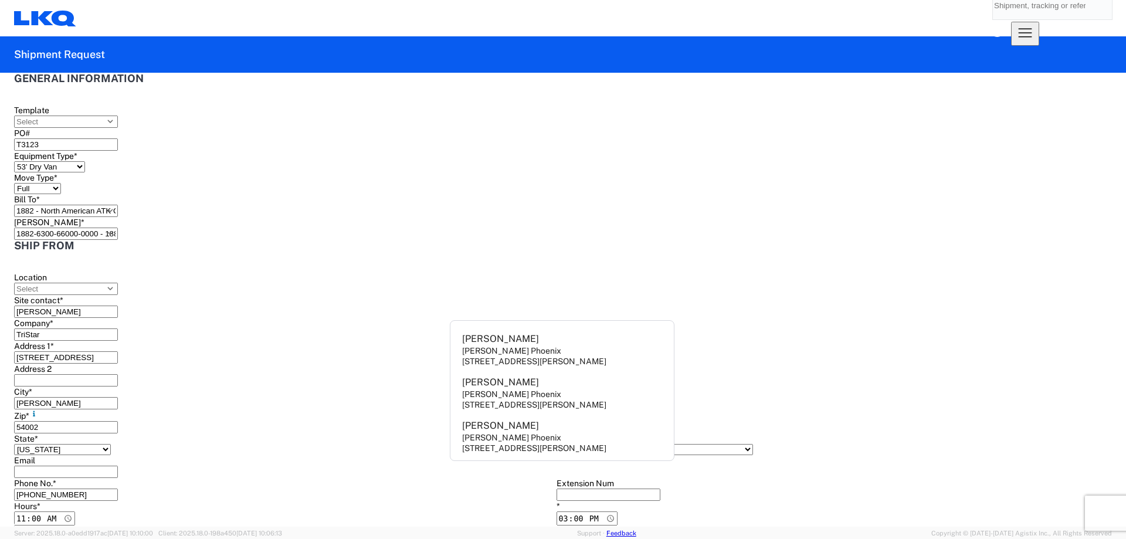
type input "Phoenix"
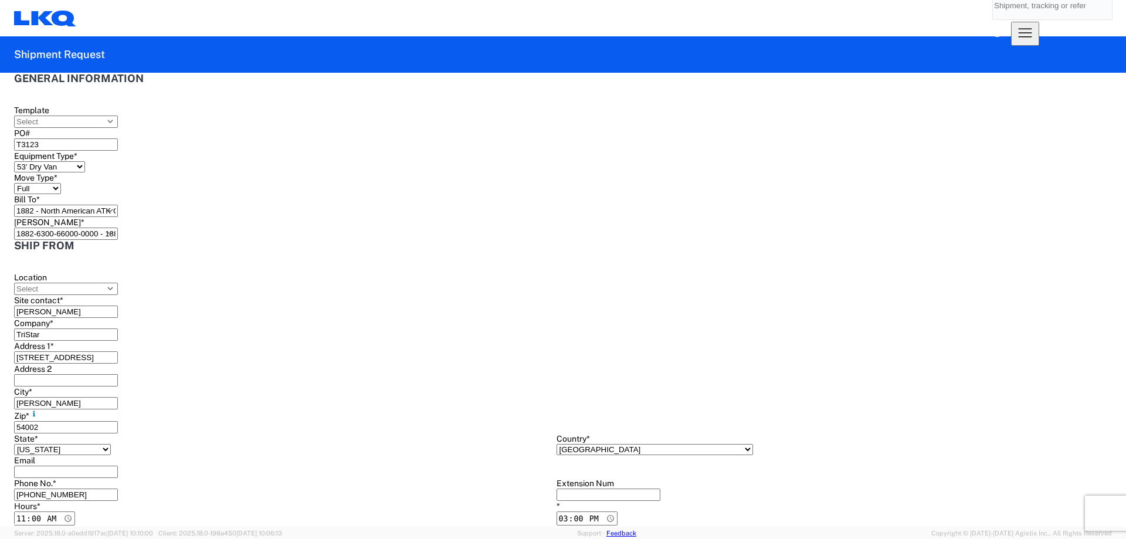
type input "85040"
select select "AZ"
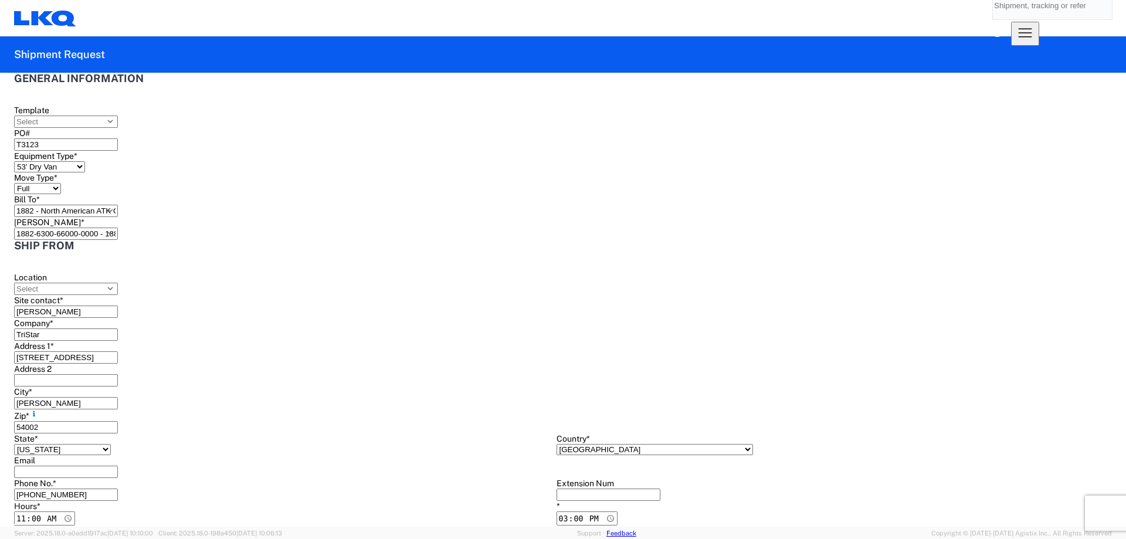
scroll to position [312, 0]
paste input "602)470-5593"
type input "602)470-5593"
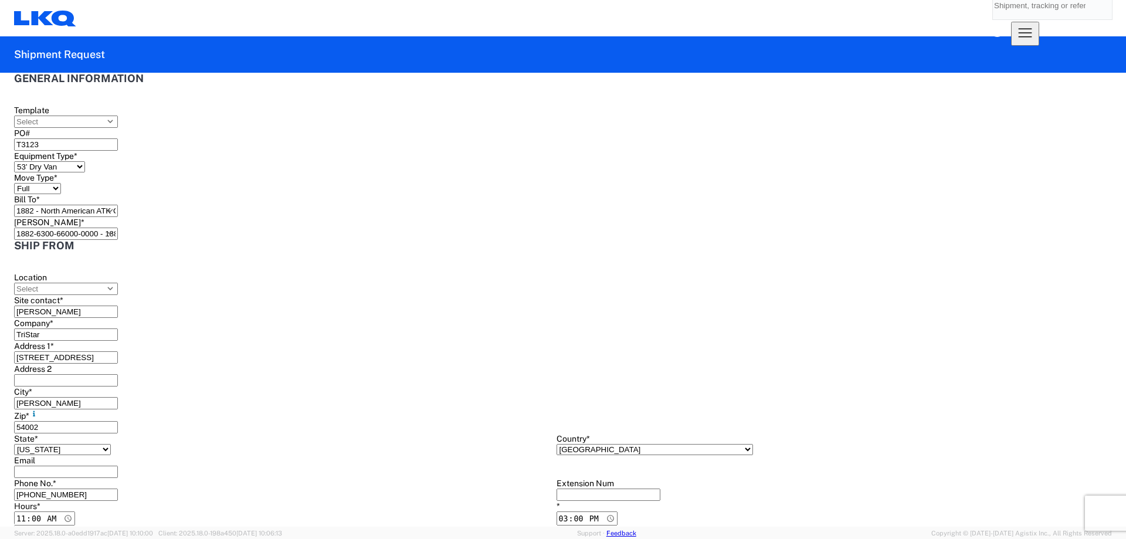
type input "08:00"
type input "14:00"
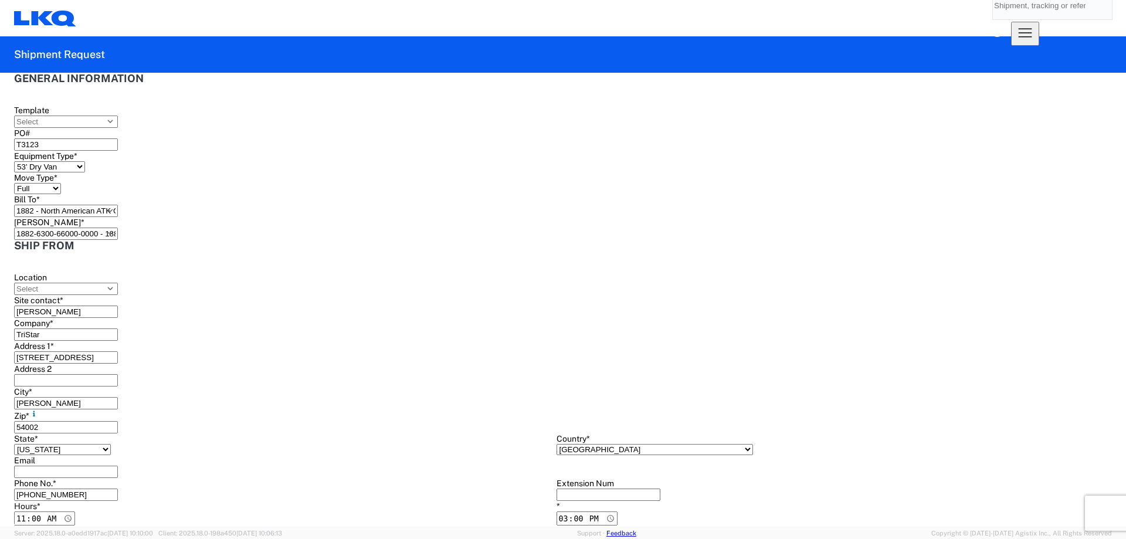
type input "[PERSON_NAME]"
type input "[EMAIL_ADDRESS][DOMAIN_NAME]"
type input "[PHONE_NUMBER]"
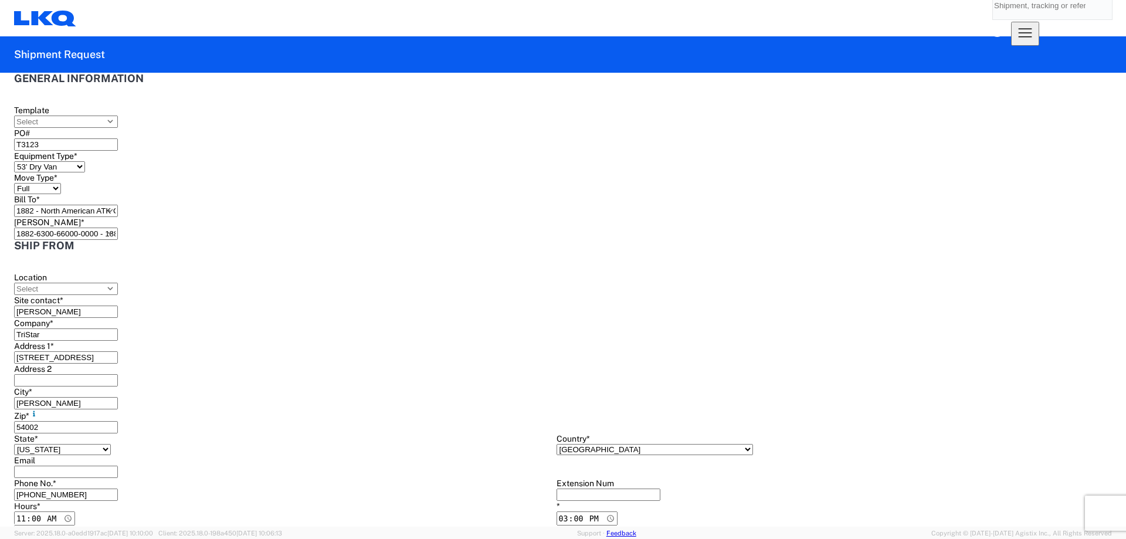
type input "2025-09-11"
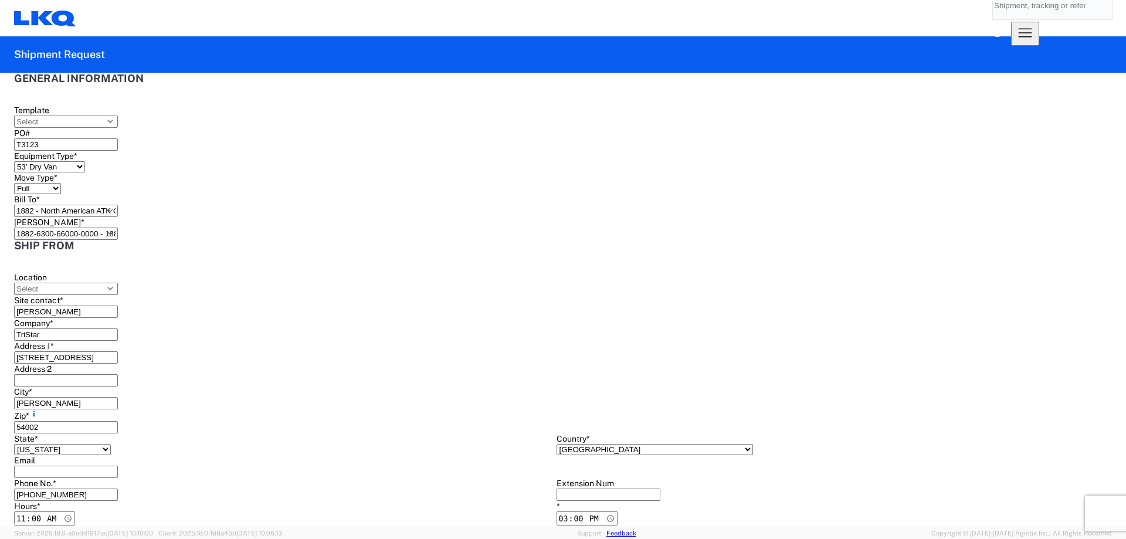
drag, startPoint x: 159, startPoint y: 432, endPoint x: 0, endPoint y: 427, distance: 158.9
type textarea "NO rail, NO reefers, and NO food trucks."
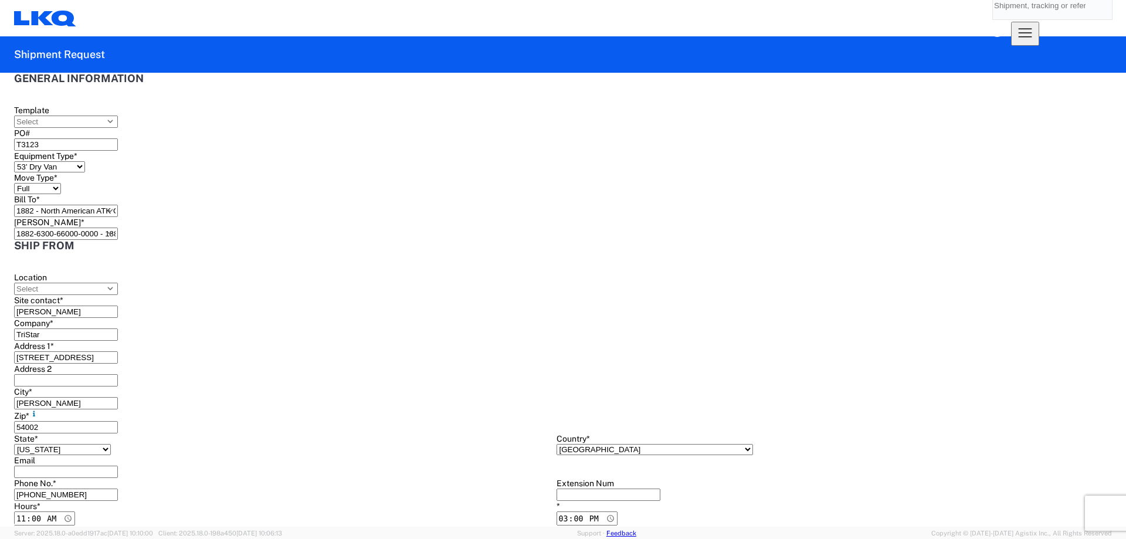
paste textarea "NO rail, NO reefers, and NO food trucks."
type textarea "NO rail, NO reefers, and NO food trucks."
paste textarea "NO rail, NO reefers, and NO food trucks."
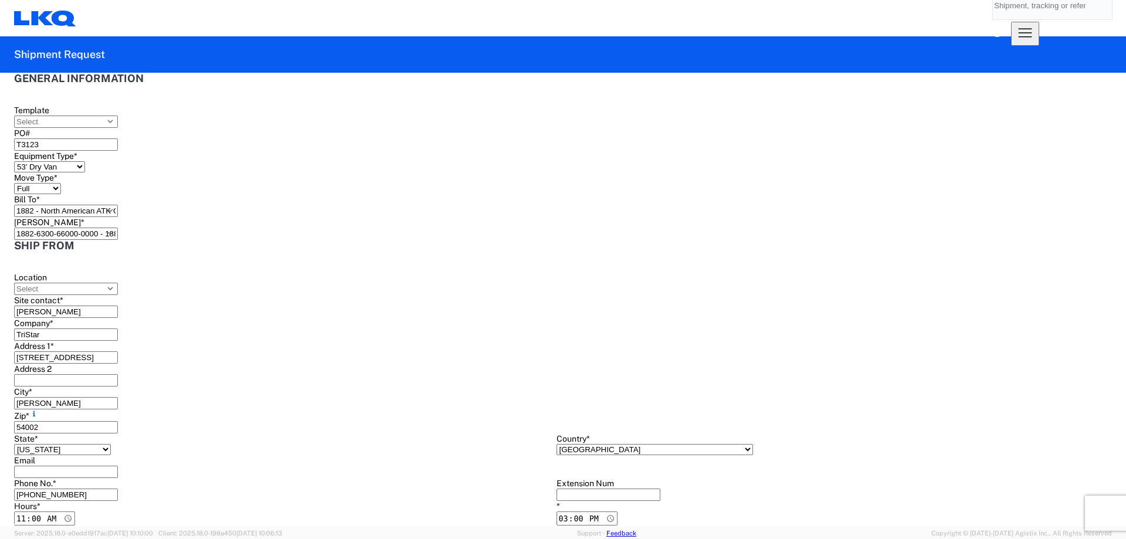
type textarea "NO rail, NO reefers, and NO food trucks."
type input "30970"
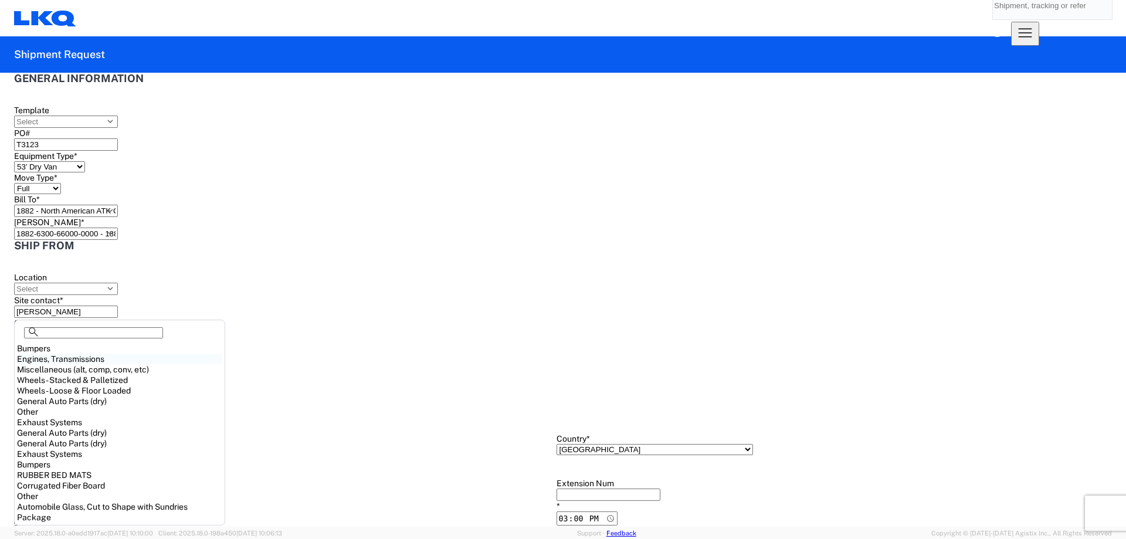
click at [101, 364] on div "Engines, Transmissions" at bounding box center [119, 358] width 205 height 11
type input "Engines, Transmissions"
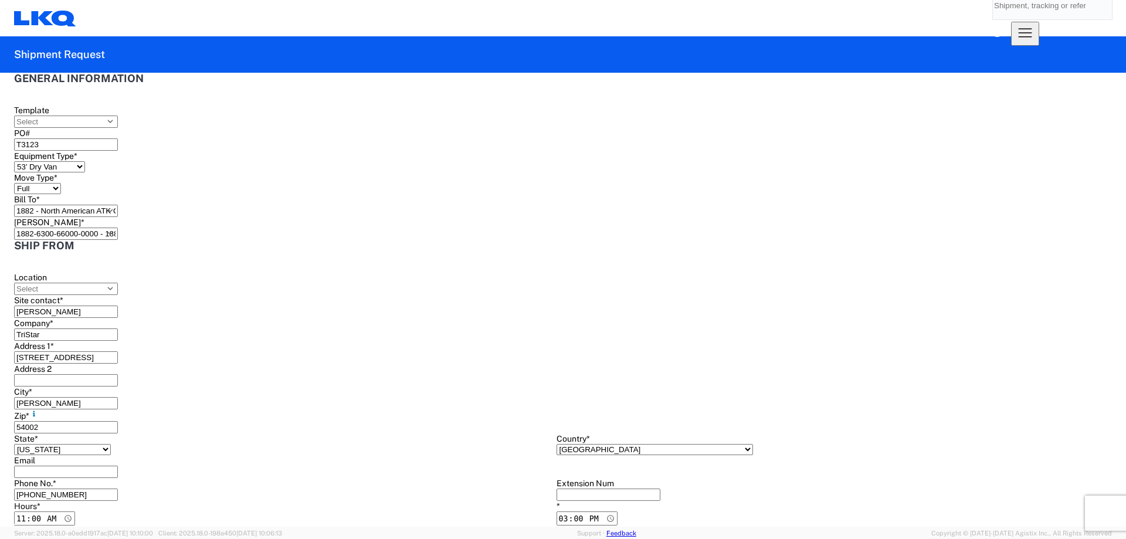
type input "40"
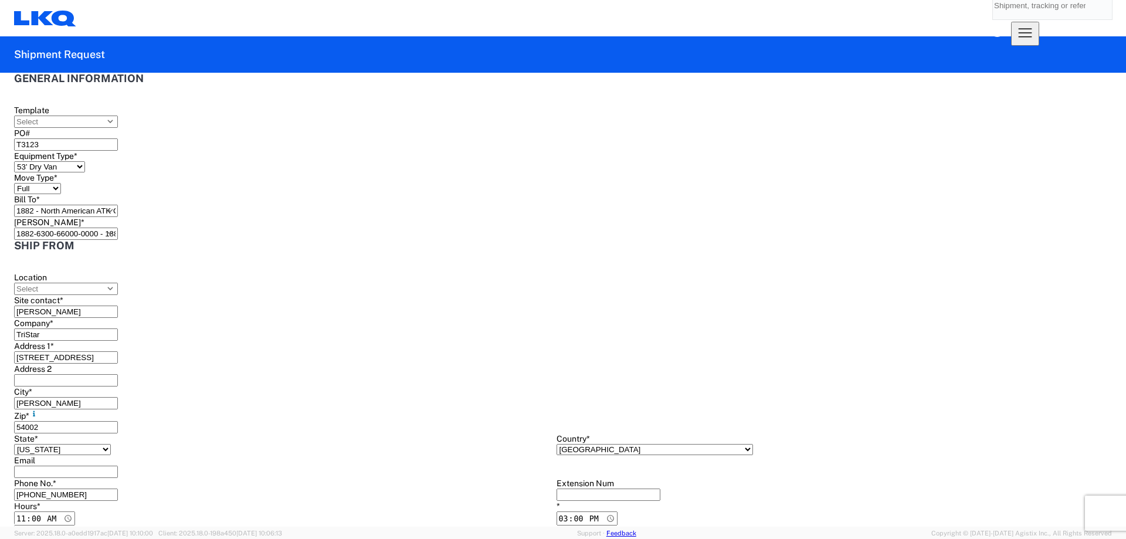
type input "2025-09-15"
select select "WI"
select select "US"
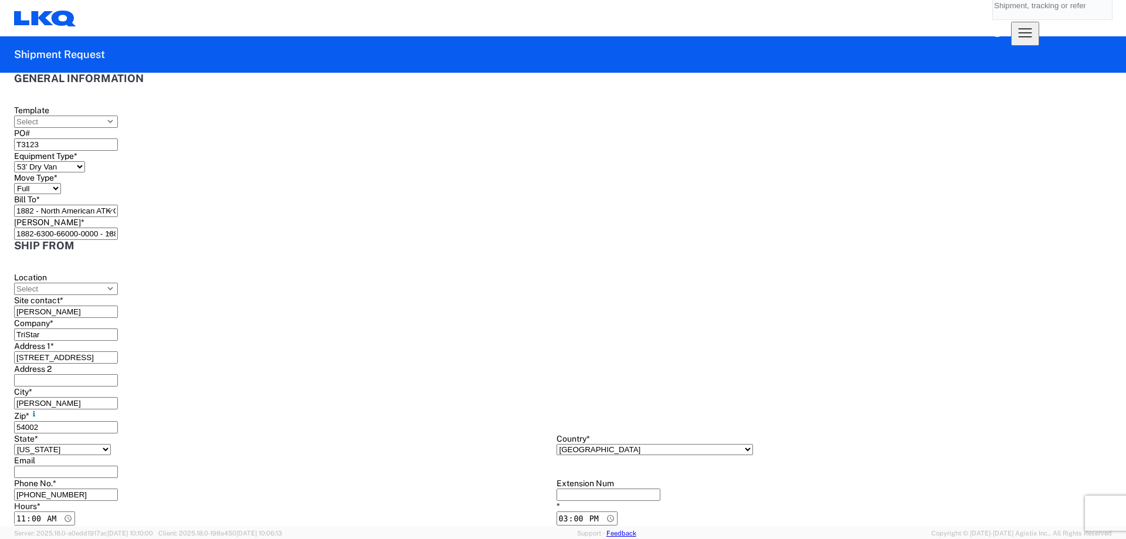
select select "US"
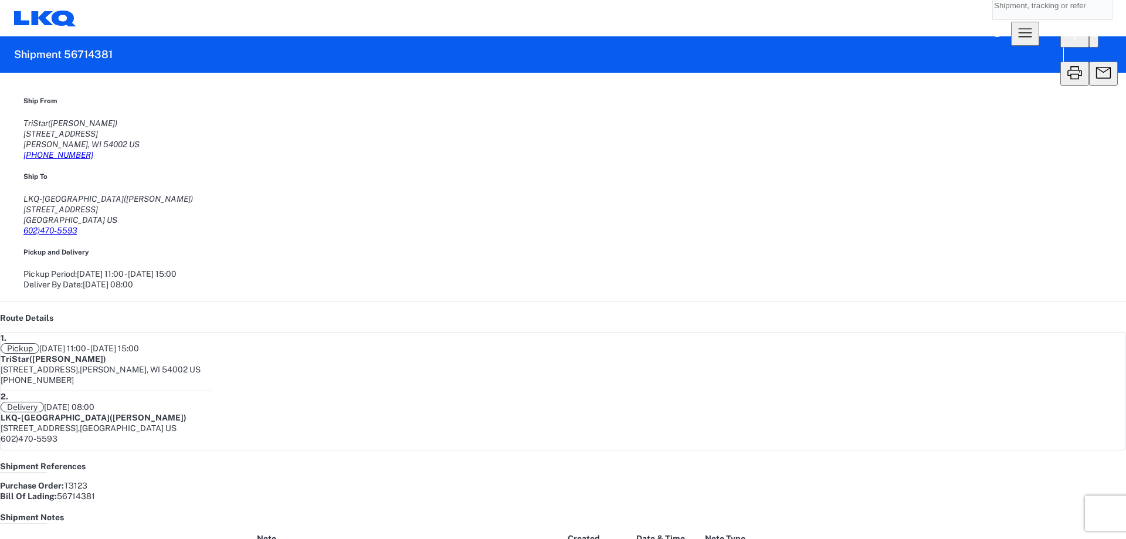
click at [1065, 44] on icon "button" at bounding box center [1074, 34] width 19 height 19
select select "FULL"
select select "US"
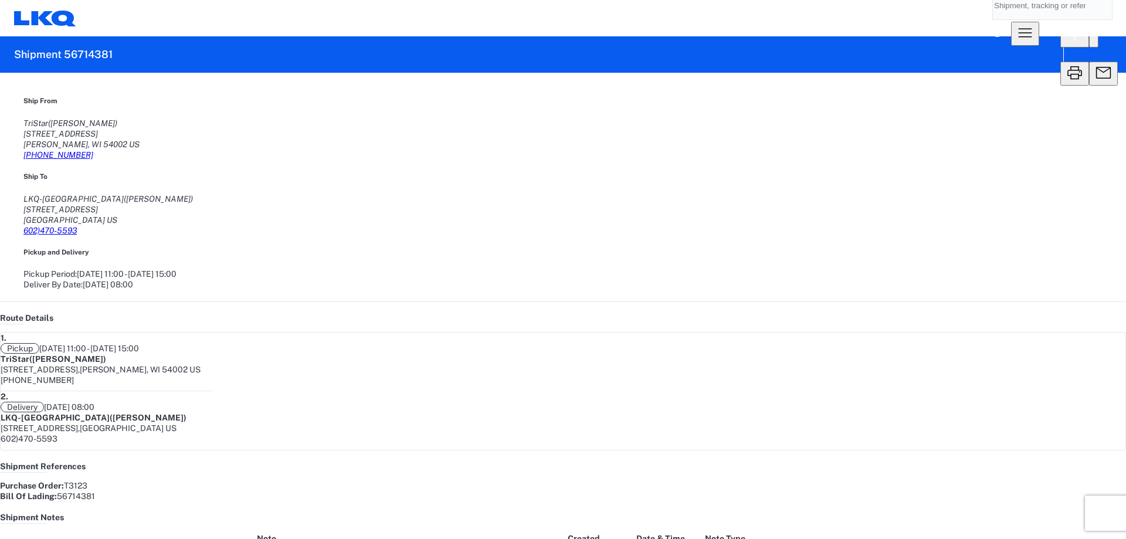
select select "LBS"
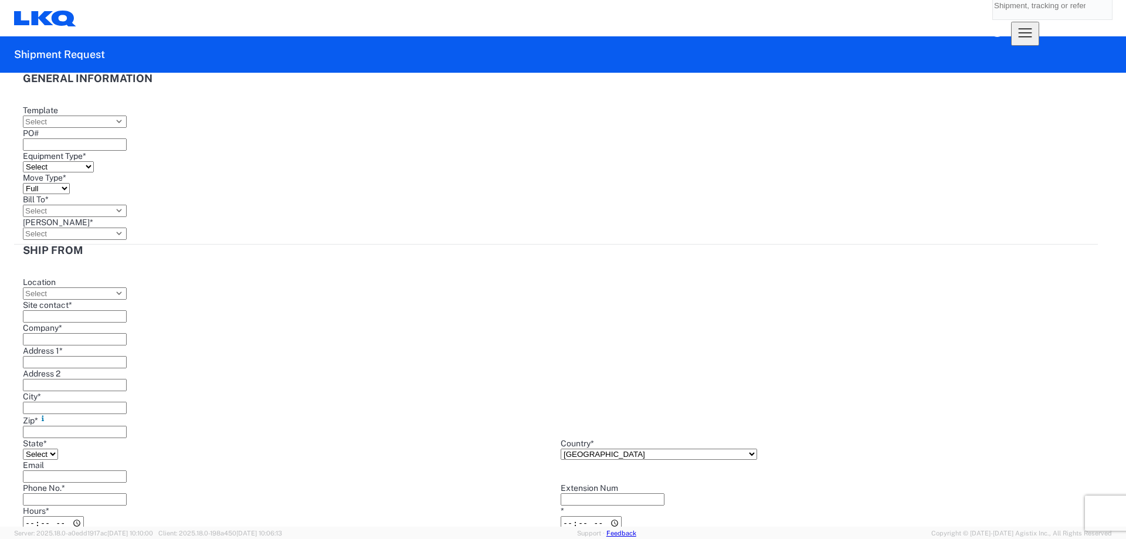
click at [127, 138] on input "PO#" at bounding box center [75, 144] width 104 height 12
type input "T3124"
click at [94, 161] on select "Select 53’ Dry Van Flatbed Dropdeck (van) Lowboy (flatbed) Rail" at bounding box center [58, 166] width 71 height 11
select select "STDV"
click at [94, 161] on select "Select 53’ Dry Van Flatbed Dropdeck (van) Lowboy (flatbed) Rail" at bounding box center [58, 166] width 71 height 11
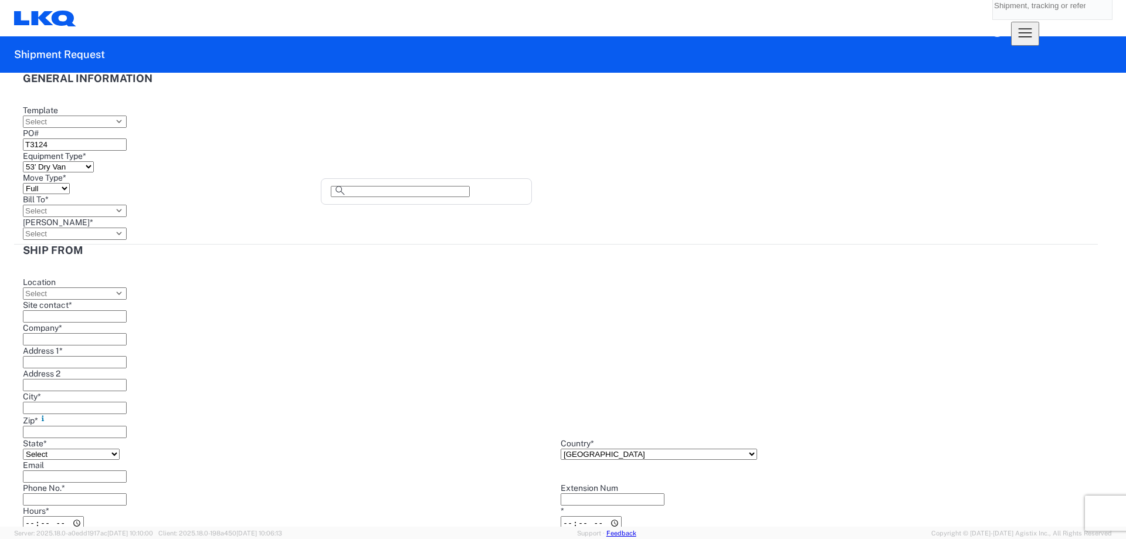
click at [127, 205] on input "Bill To *" at bounding box center [75, 211] width 104 height 12
type input "1882"
click at [399, 216] on div "1882 - North American ATK Corporation" at bounding box center [426, 211] width 205 height 19
type input "1882 - North American ATK Corporation"
click at [127, 227] on input "[PERSON_NAME] *" at bounding box center [75, 233] width 104 height 12
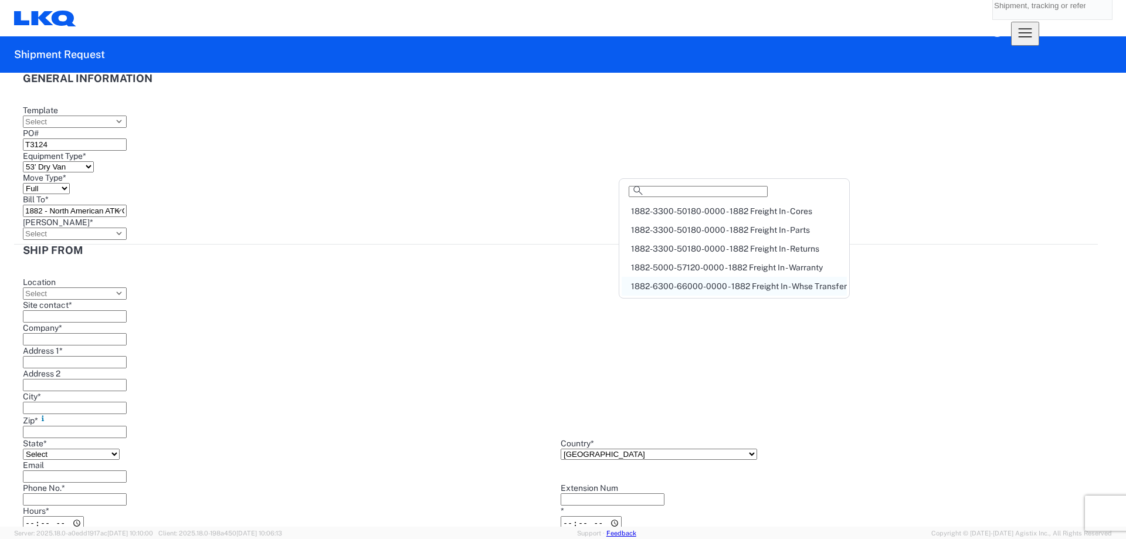
click at [713, 293] on div "1882-6300-66000-0000 - 1882 Freight In - Whse Transfer" at bounding box center [733, 286] width 225 height 19
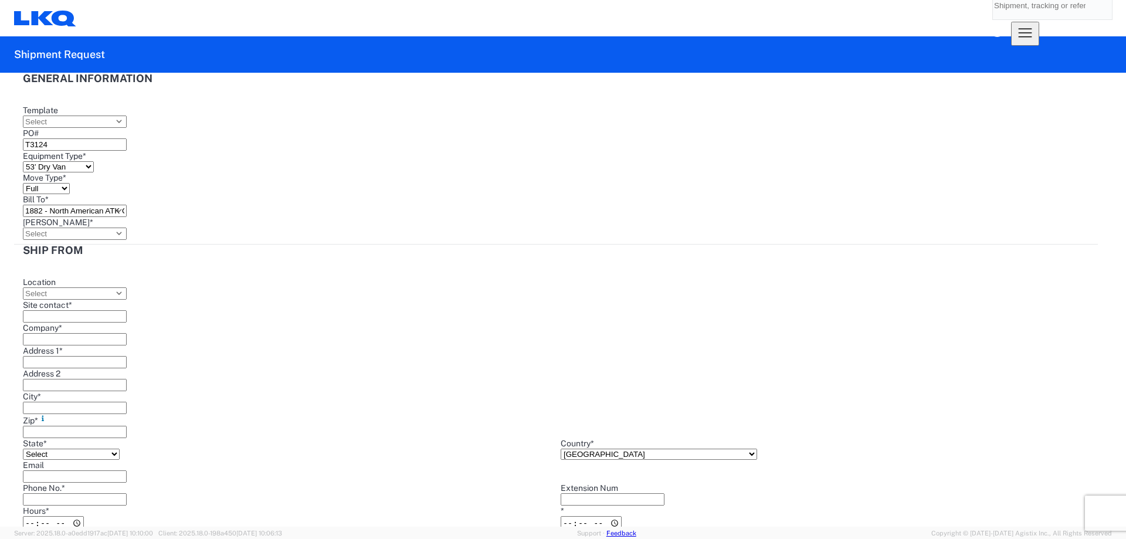
type input "1882-6300-66000-0000 - 1882 Freight In - Whse Transfer"
click at [115, 287] on input "Location" at bounding box center [75, 293] width 104 height 12
type input "1894"
click at [111, 292] on div "1894 - Newnan, GA- GPS" at bounding box center [138, 287] width 224 height 19
type input "1894 - Newnan, GA- GPS"
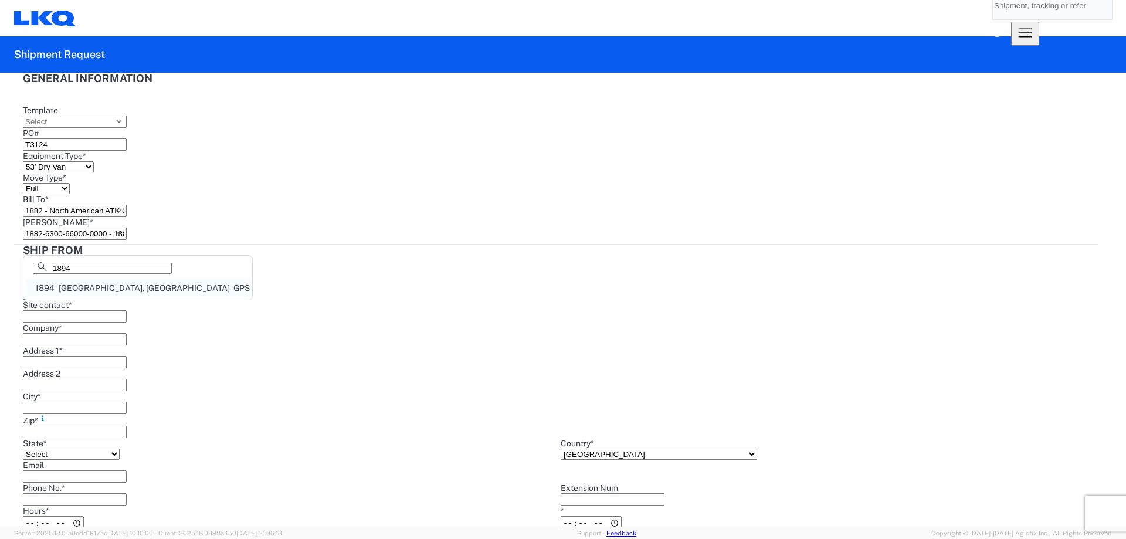
type input "LKQ Corporation"
type input "32 Dart Rd"
type input "Newnan"
type input "30265"
select select "GA"
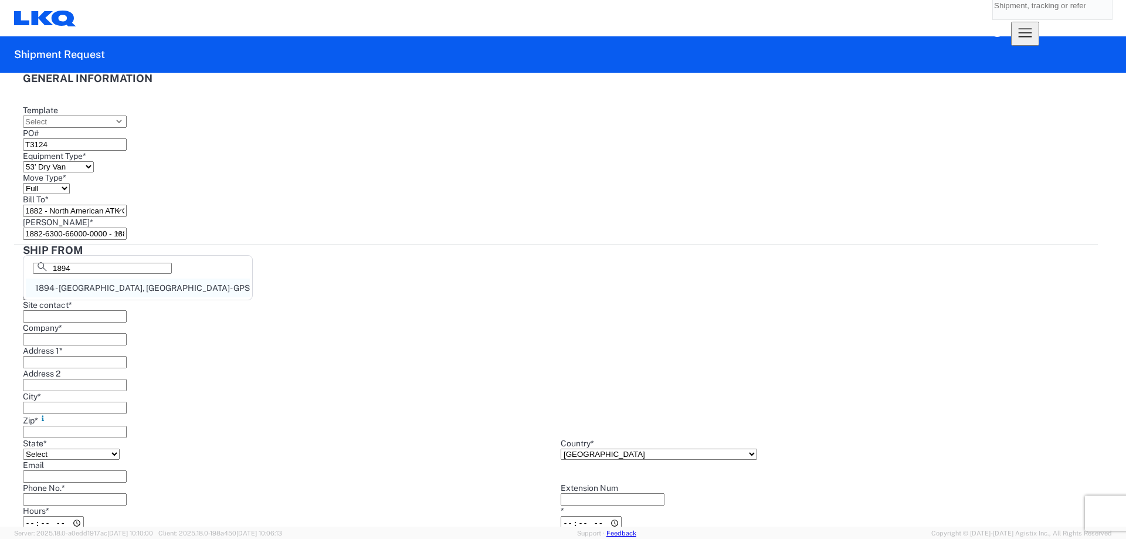
type input "678-854-9960"
type input "07:00"
type input "15:00"
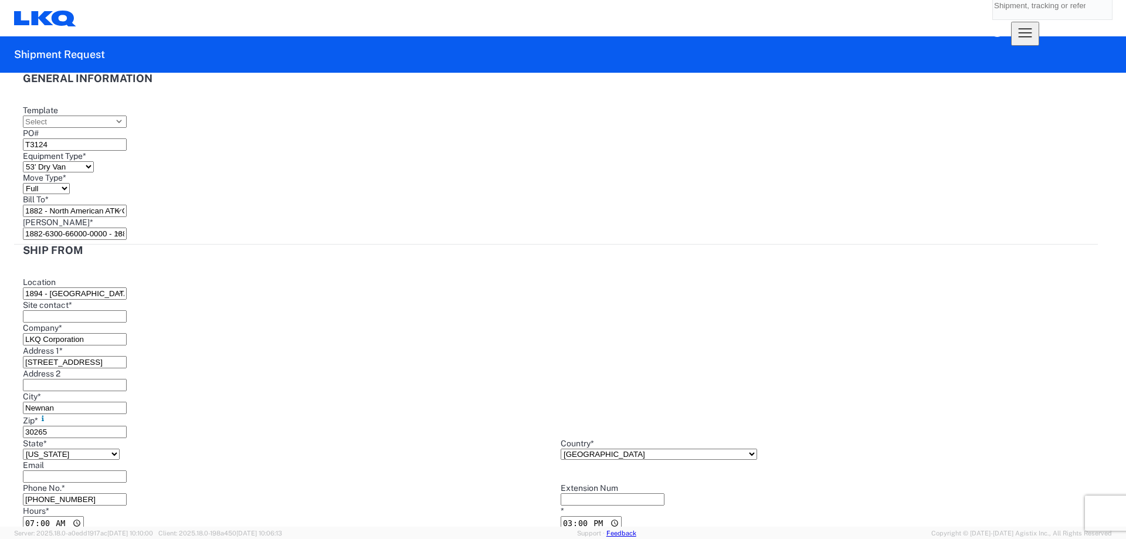
click at [110, 310] on input "Site contact *" at bounding box center [75, 316] width 104 height 12
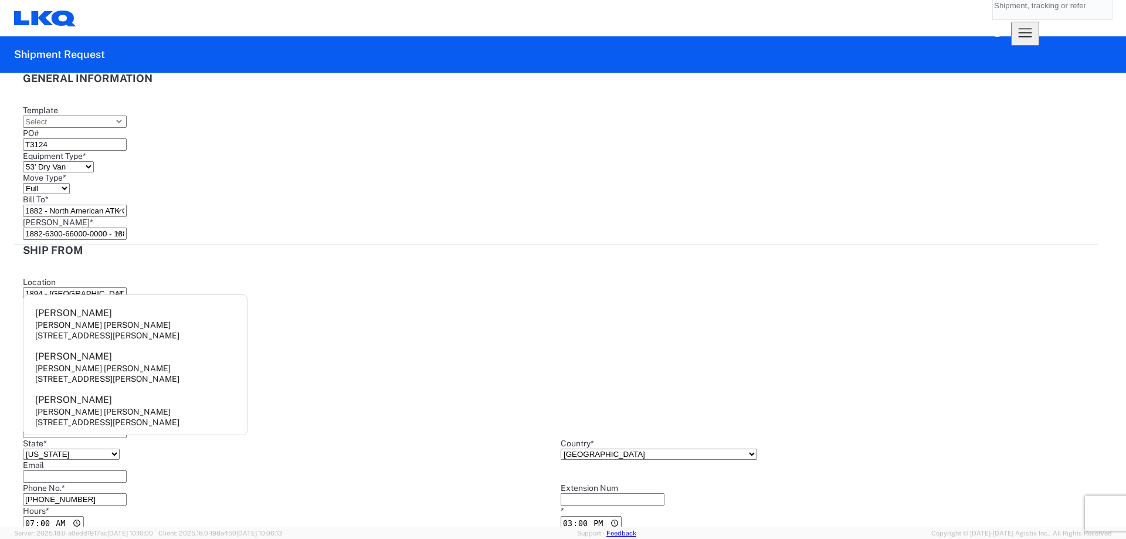
type input "Donna"
click at [156, 244] on agx-form-section "Ship from 1894 Location 1894 - Newnan, GA- GPS Site contact * Donna Company * L…" at bounding box center [555, 395] width 1083 height 302
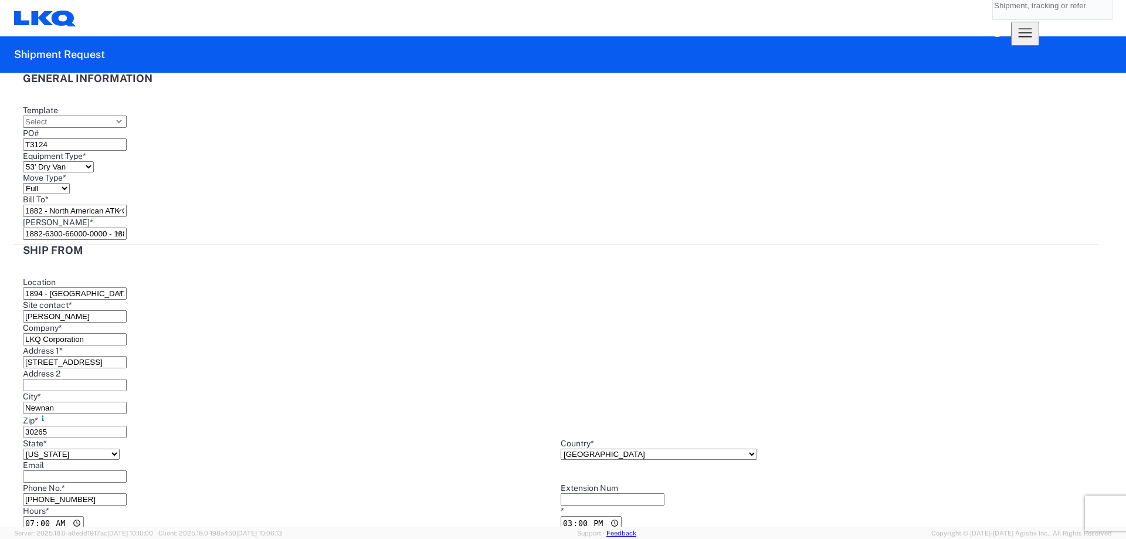
scroll to position [312, 0]
click at [29, 516] on input "07:00" at bounding box center [53, 523] width 61 height 14
type input "06:00"
type input "10:00"
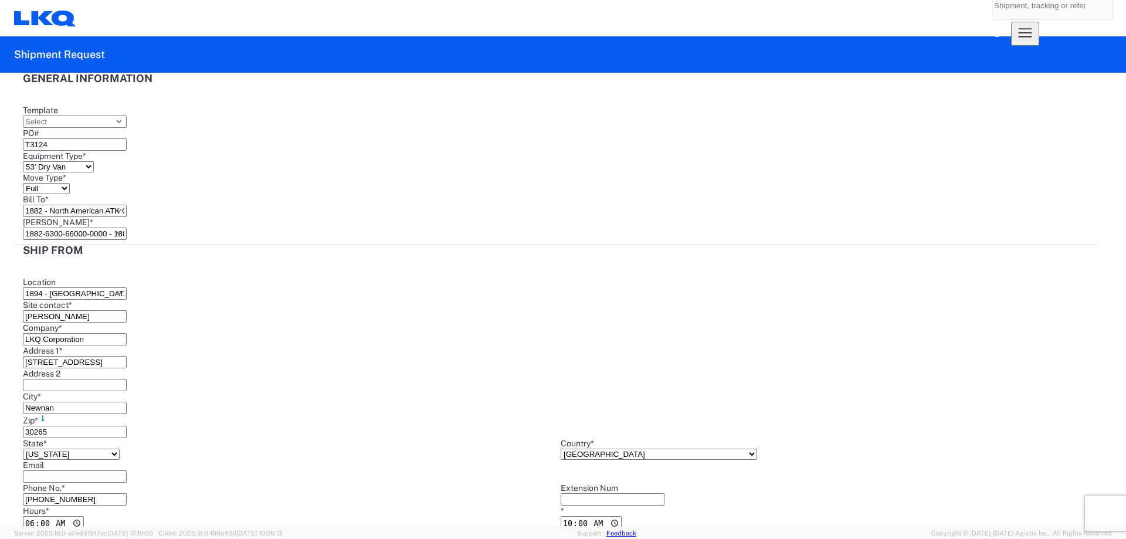
scroll to position [0, 0]
type input "1882"
click at [548, 292] on div "1882 - North American ATK Corporation" at bounding box center [577, 287] width 205 height 19
type input "1882 - North American ATK Corporation"
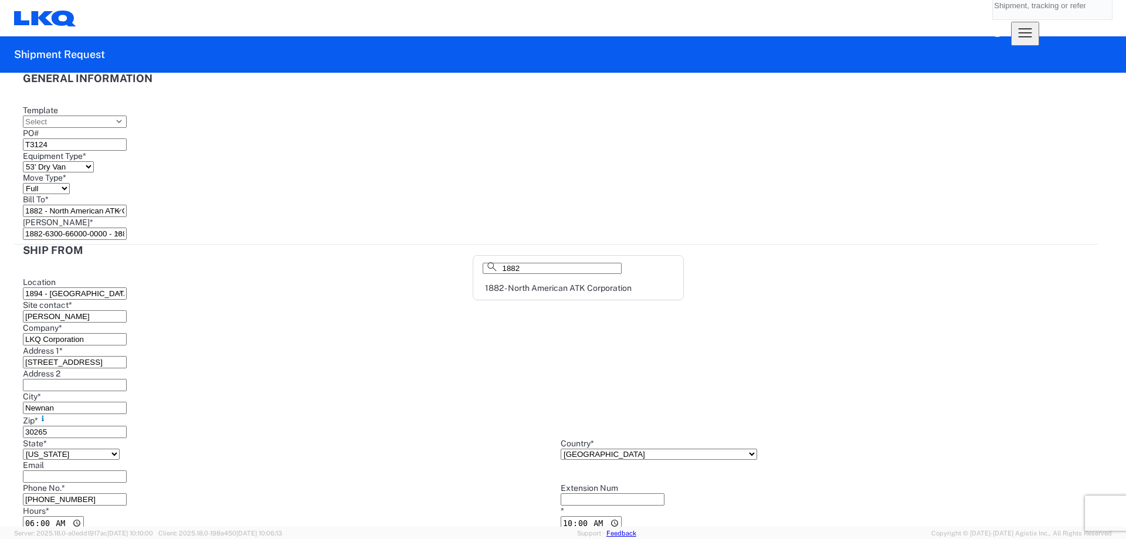
type input "LKQ Corporation"
type input "[STREET_ADDRESS]"
type input "Grand Prairie"
type input "75050"
select select "US"
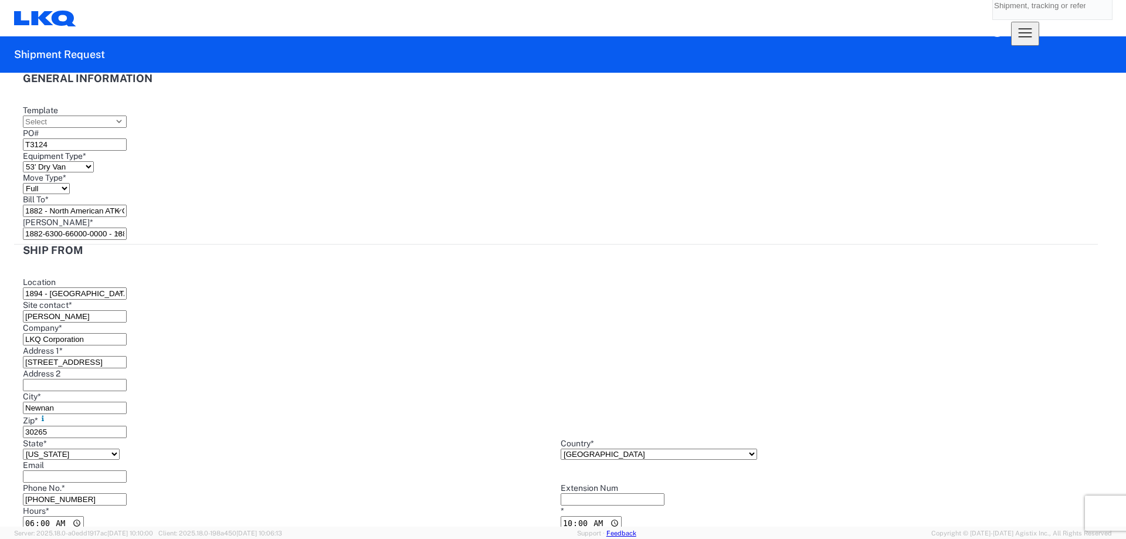
type input "Mike Vasquez"
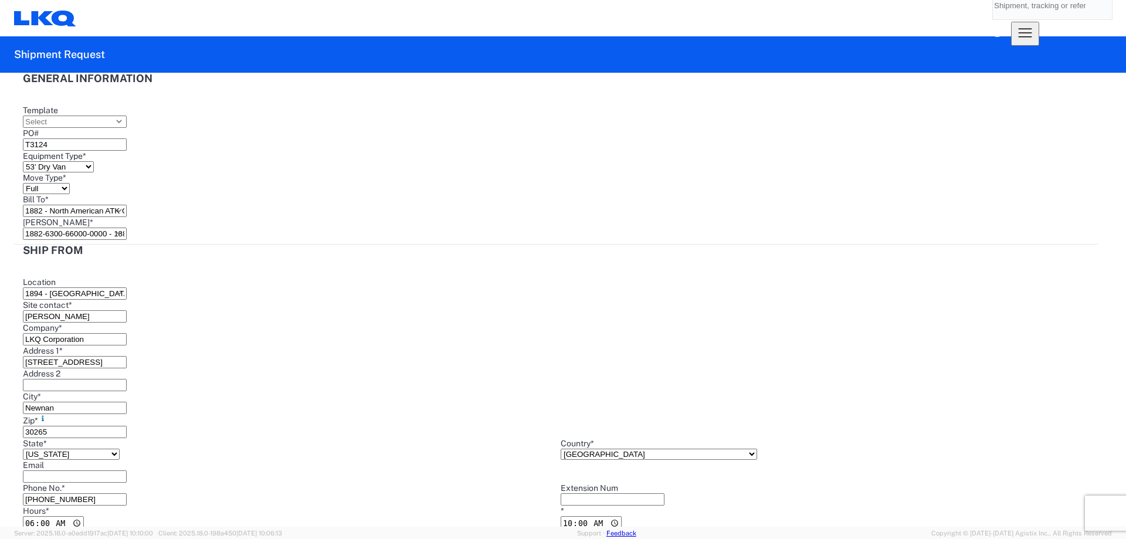
select select "US"
drag, startPoint x: 495, startPoint y: 404, endPoint x: 486, endPoint y: 404, distance: 9.4
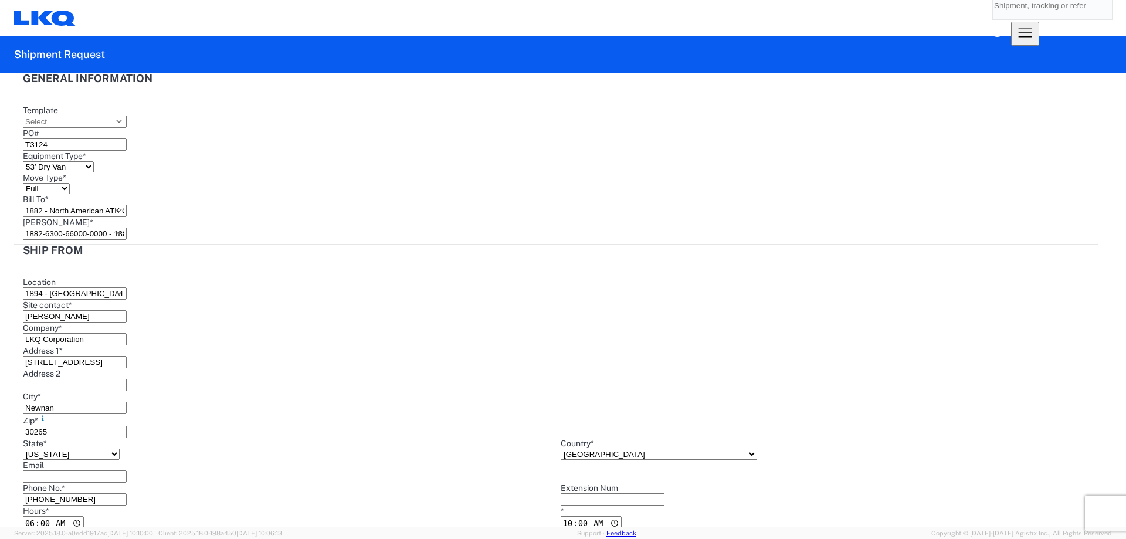
type input "[EMAIL_ADDRESS][DOMAIN_NAME]"
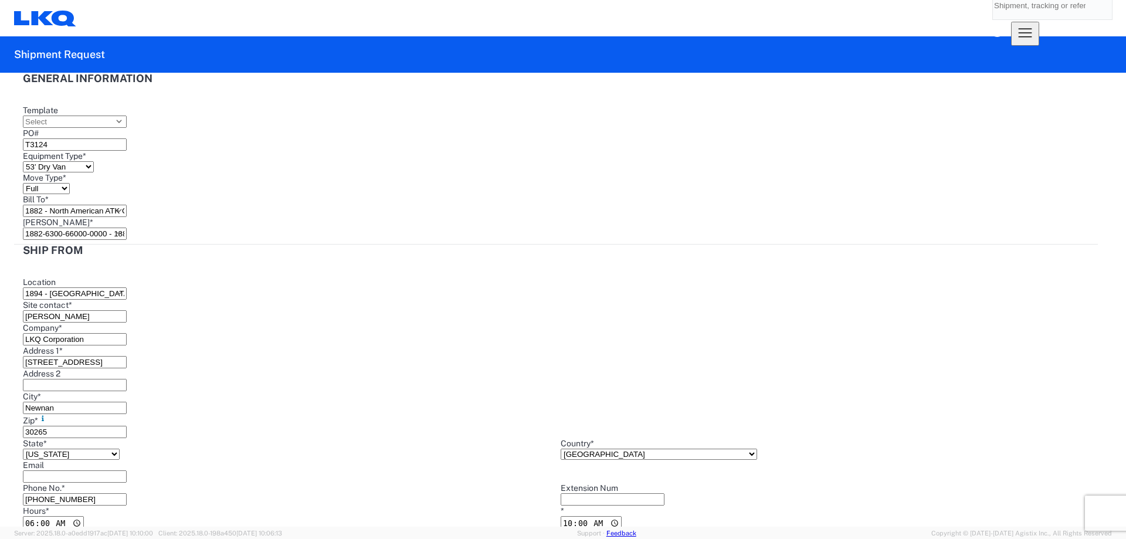
type input "[PERSON_NAME]"
type input "[EMAIL_ADDRESS][DOMAIN_NAME]"
type input "[PHONE_NUMBER]"
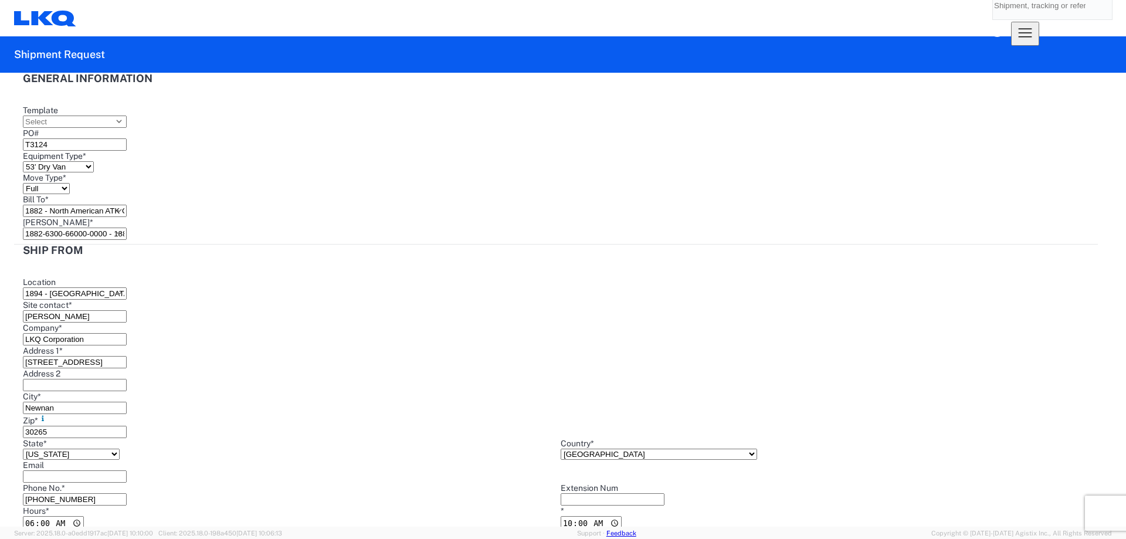
type input "[DATE]"
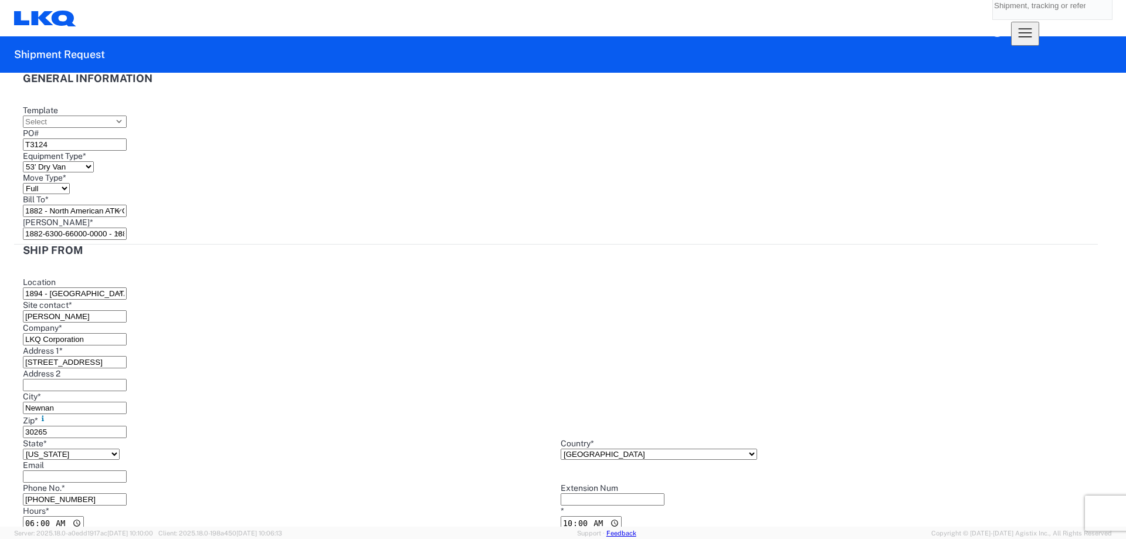
type input "2025-09-10"
drag, startPoint x: 200, startPoint y: 389, endPoint x: 15, endPoint y: 371, distance: 186.1
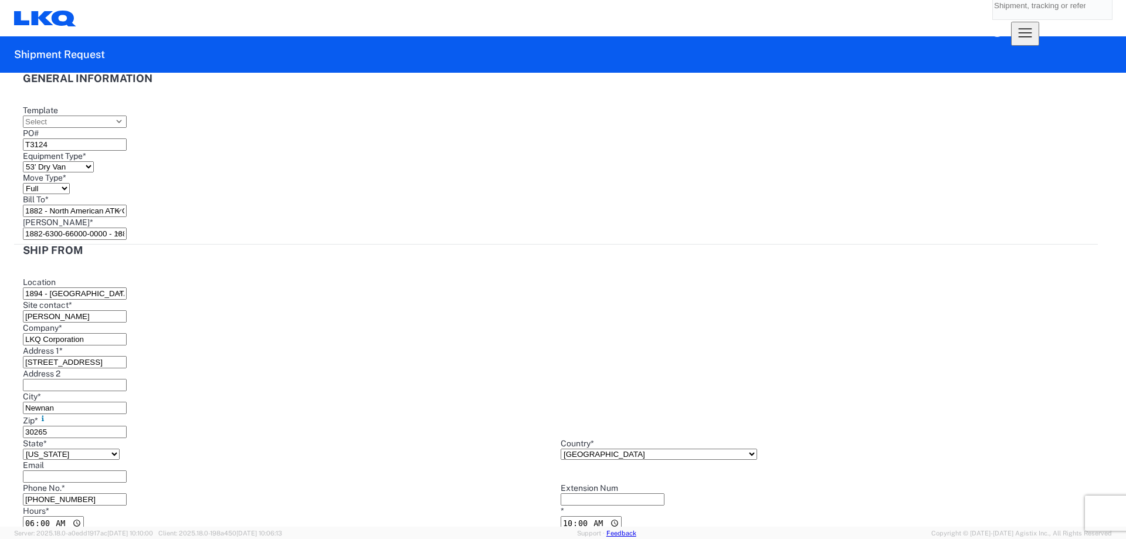
type textarea "NO rail, NO reefers, and NO food trucks."
paste textarea "NO rail, NO reefers, and NO food trucks."
type textarea "NO rail, NO reefers, and NO food trucks."
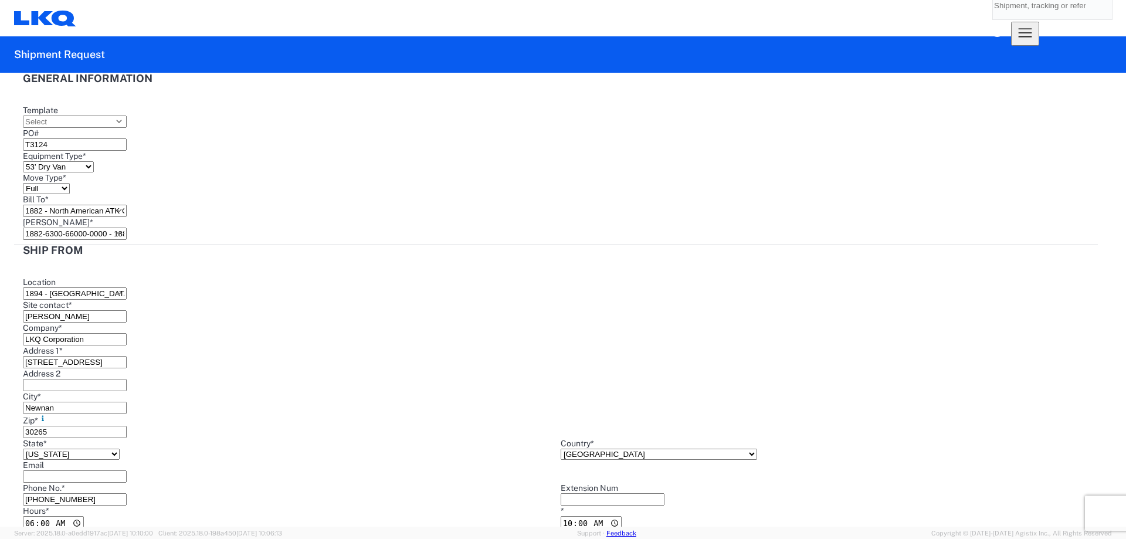
paste textarea "NO rail, NO reefers, and NO food trucks."
type textarea "NO rail, NO reefers, and NO food trucks."
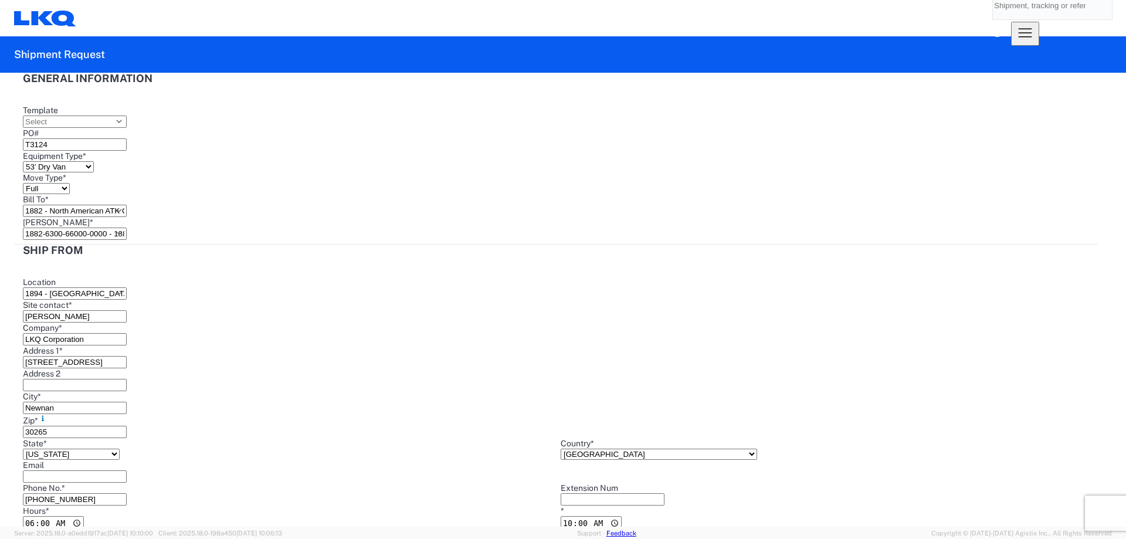
type input "18900"
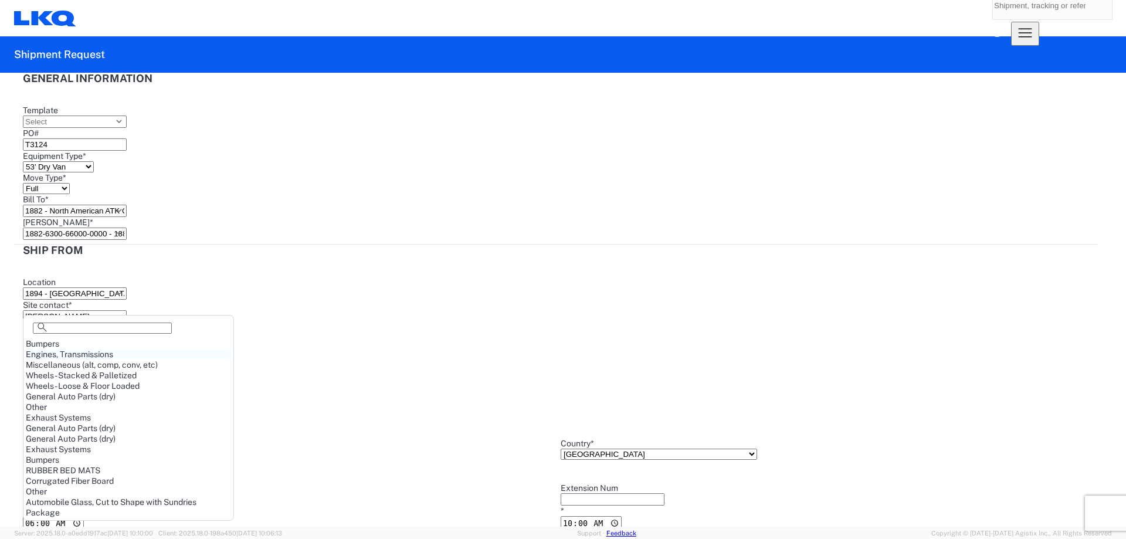
click at [117, 359] on div "Engines, Transmissions" at bounding box center [128, 354] width 205 height 11
type input "Engines, Transmissions"
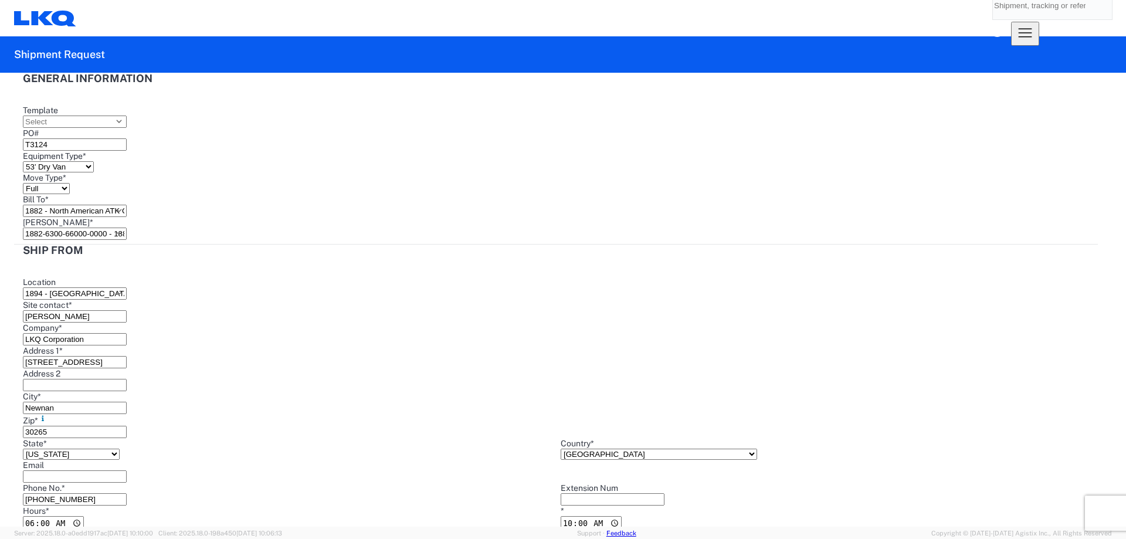
type input "45"
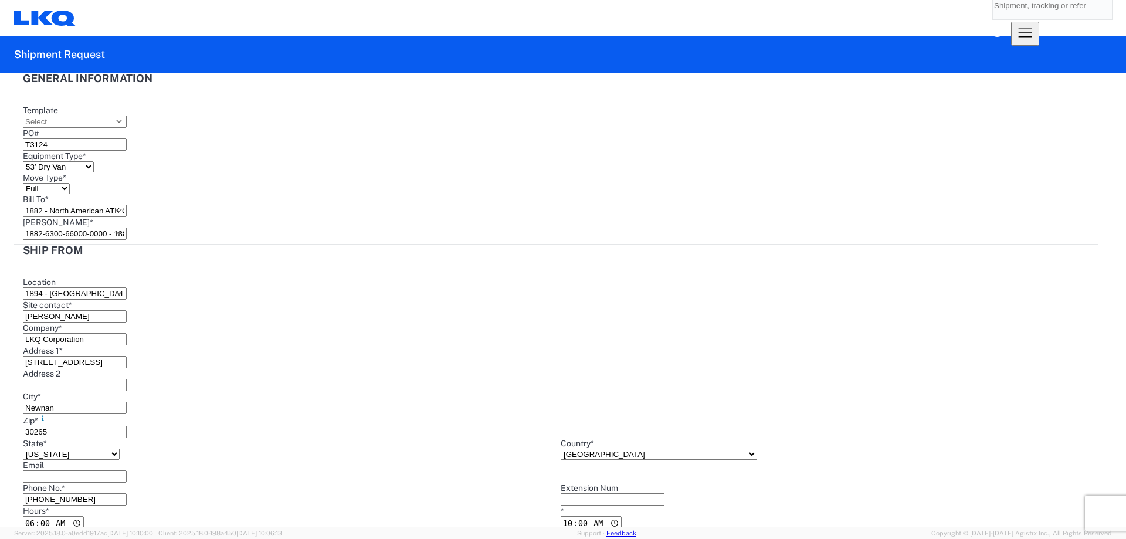
drag, startPoint x: 103, startPoint y: 372, endPoint x: 16, endPoint y: 377, distance: 86.9
type textarea "*Assign to KOCH* NO rail, NO reefers, and NO food trucks."
paste textarea "*Assign to KOCH*"
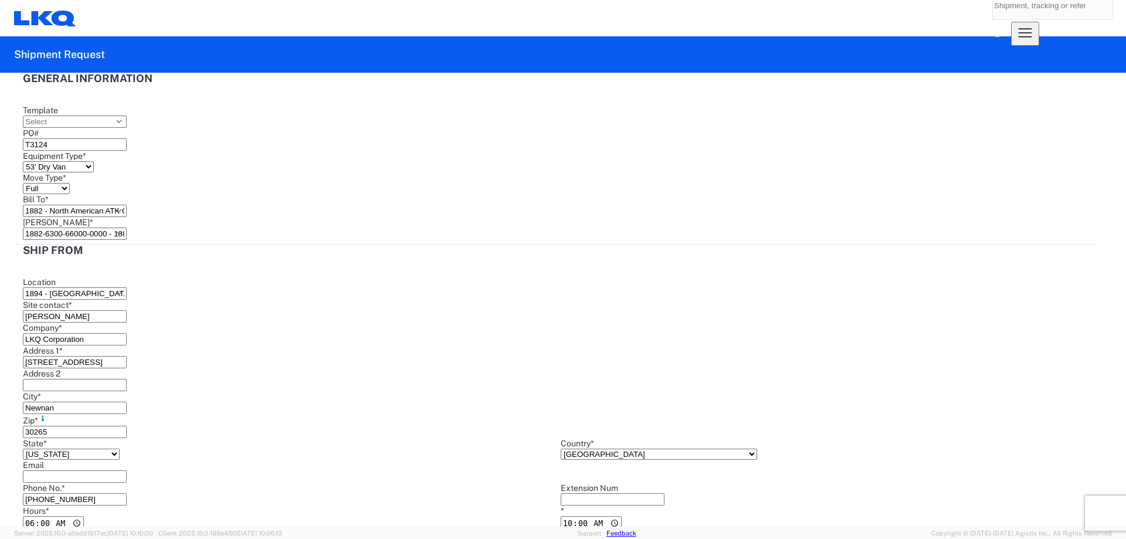
scroll to position [1031, 0]
type textarea "*Assign to KOCH* NO rail, NO reefers, and NO food trucks."
paste textarea "*Assign to KOCH*"
type textarea "*Assign to KOCH* NO rail, NO reefers, and NO food trucks."
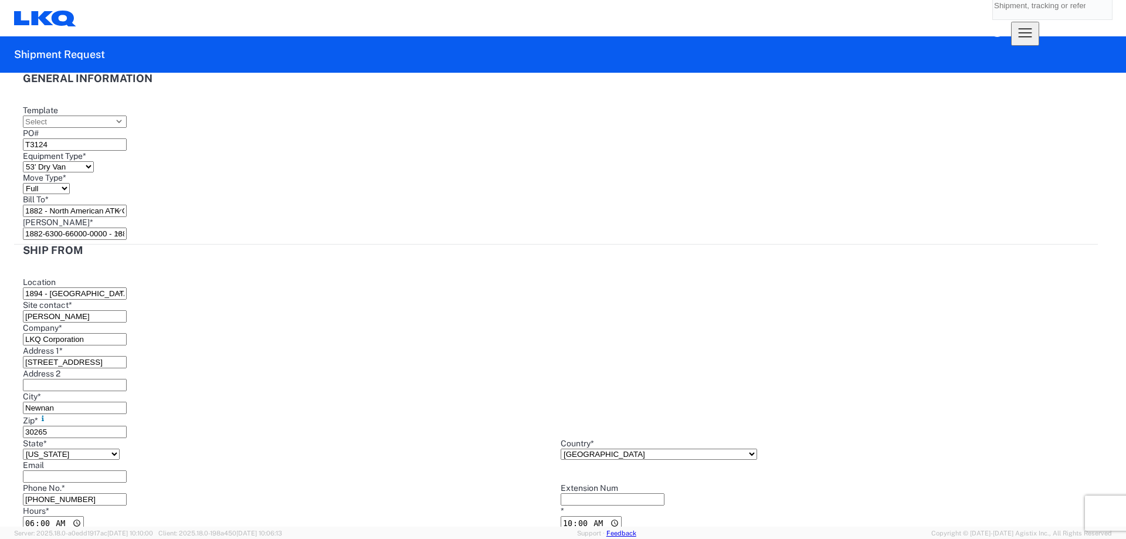
select select "US"
